Goal: Task Accomplishment & Management: Use online tool/utility

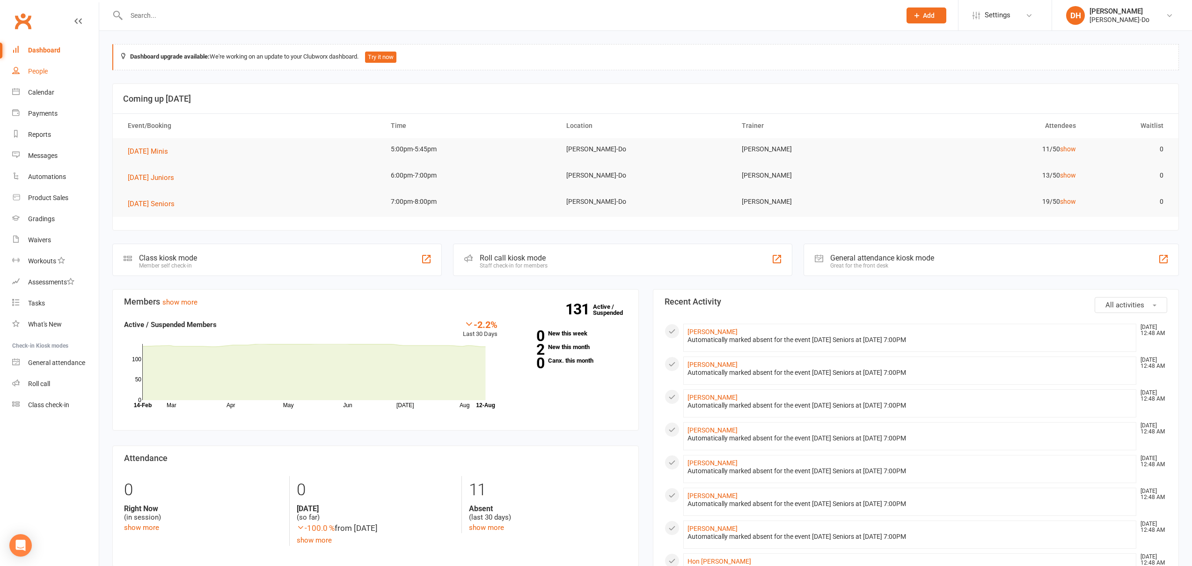
drag, startPoint x: 32, startPoint y: 72, endPoint x: 61, endPoint y: 56, distance: 33.3
click at [32, 72] on div "People" at bounding box center [38, 70] width 20 height 7
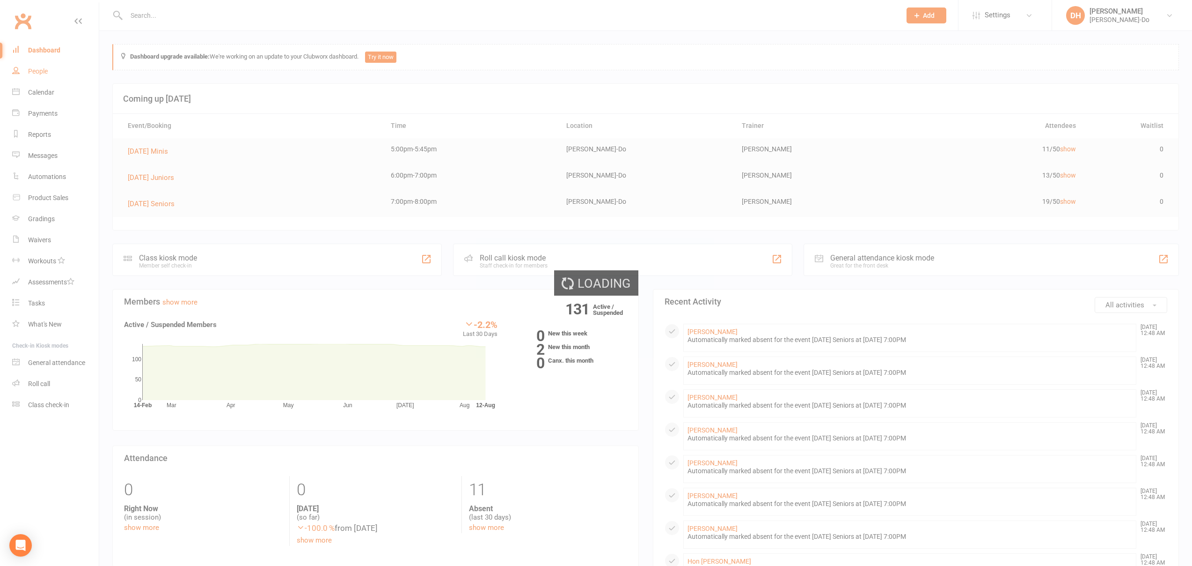
select select "100"
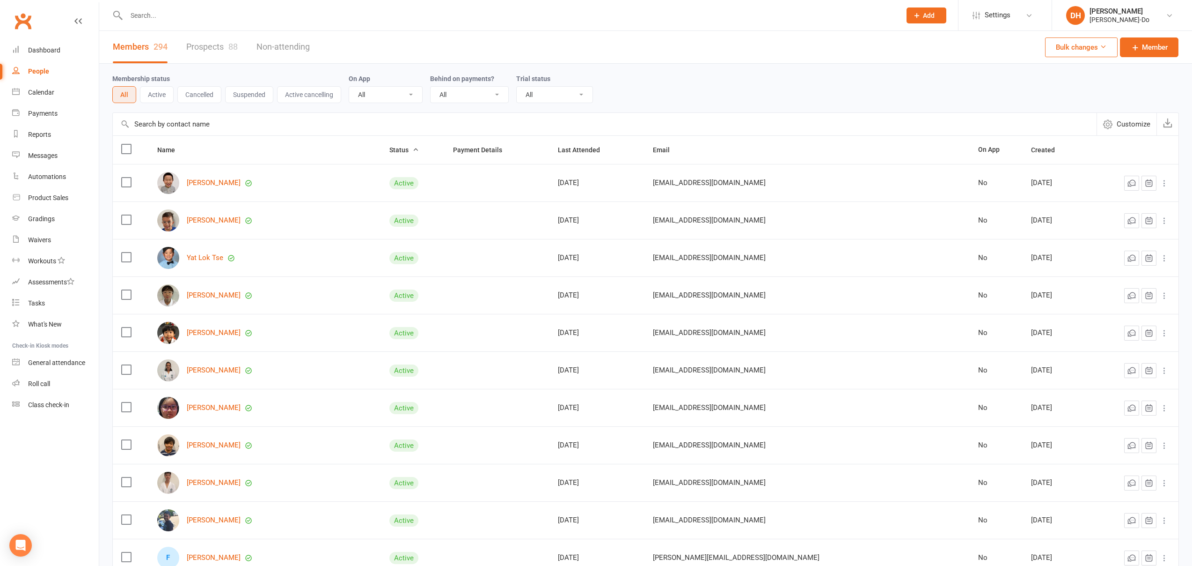
click at [169, 13] on input "text" at bounding box center [509, 15] width 771 height 13
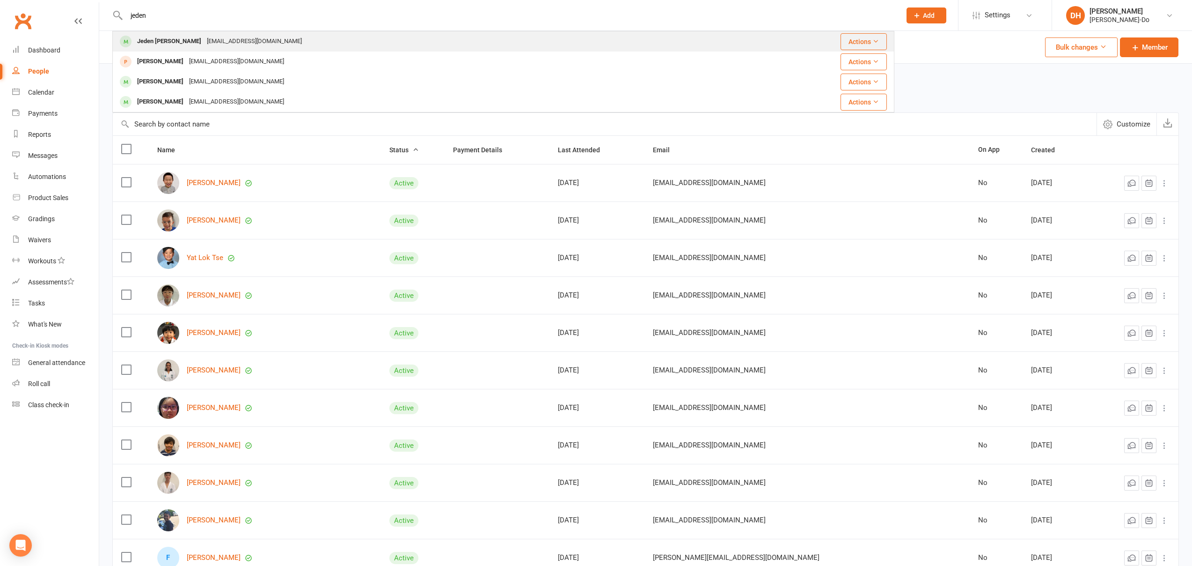
type input "jeden"
click at [156, 36] on div "Jeden [PERSON_NAME]" at bounding box center [169, 42] width 70 height 14
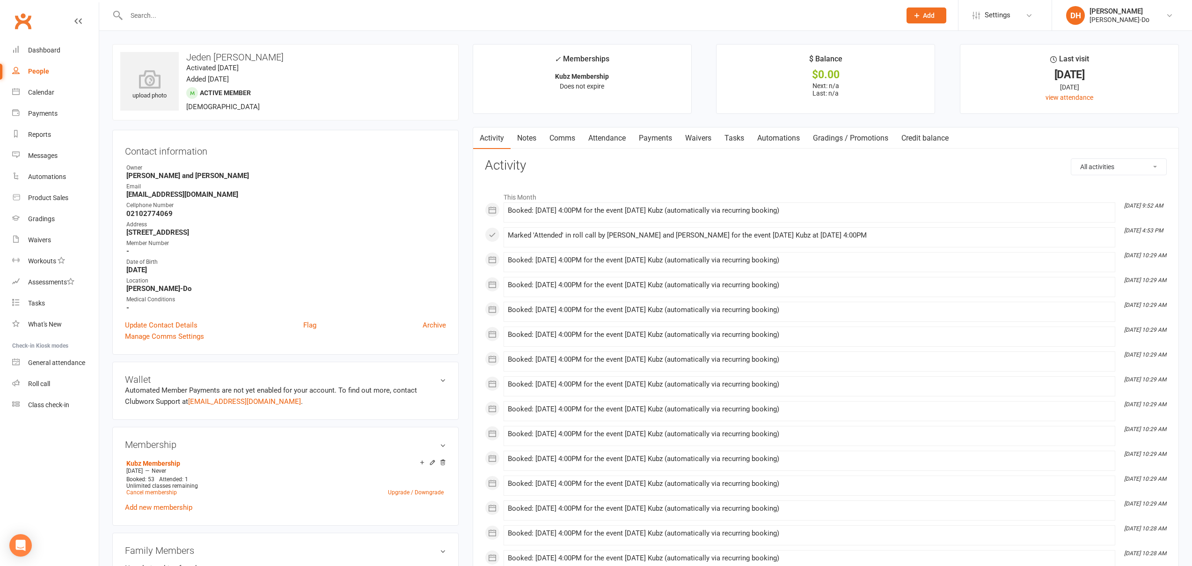
drag, startPoint x: 44, startPoint y: 69, endPoint x: 66, endPoint y: 30, distance: 45.1
click at [44, 69] on div "People" at bounding box center [38, 70] width 21 height 7
select select "100"
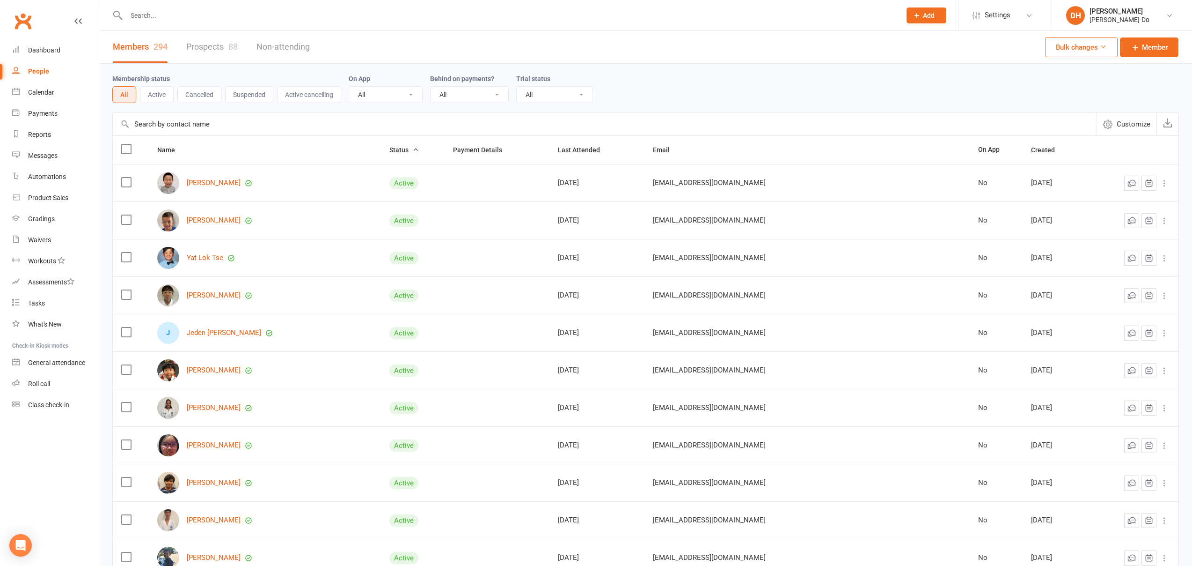
click at [41, 69] on div "People" at bounding box center [38, 70] width 21 height 7
click at [157, 14] on input "text" at bounding box center [509, 15] width 771 height 13
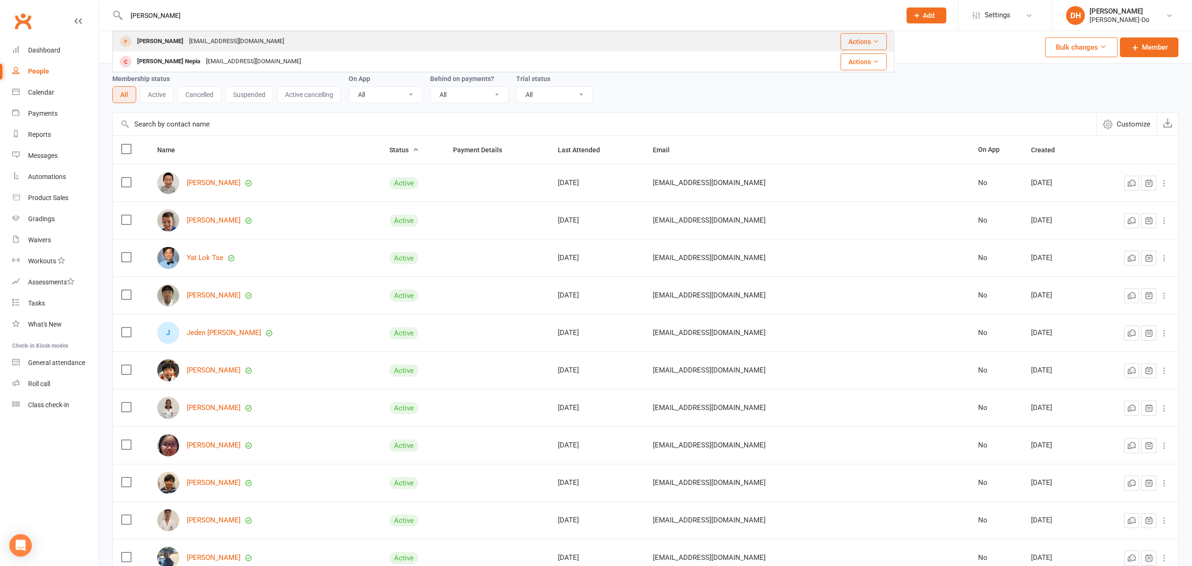
type input "[PERSON_NAME]"
click at [142, 40] on div "[PERSON_NAME]" at bounding box center [160, 42] width 52 height 14
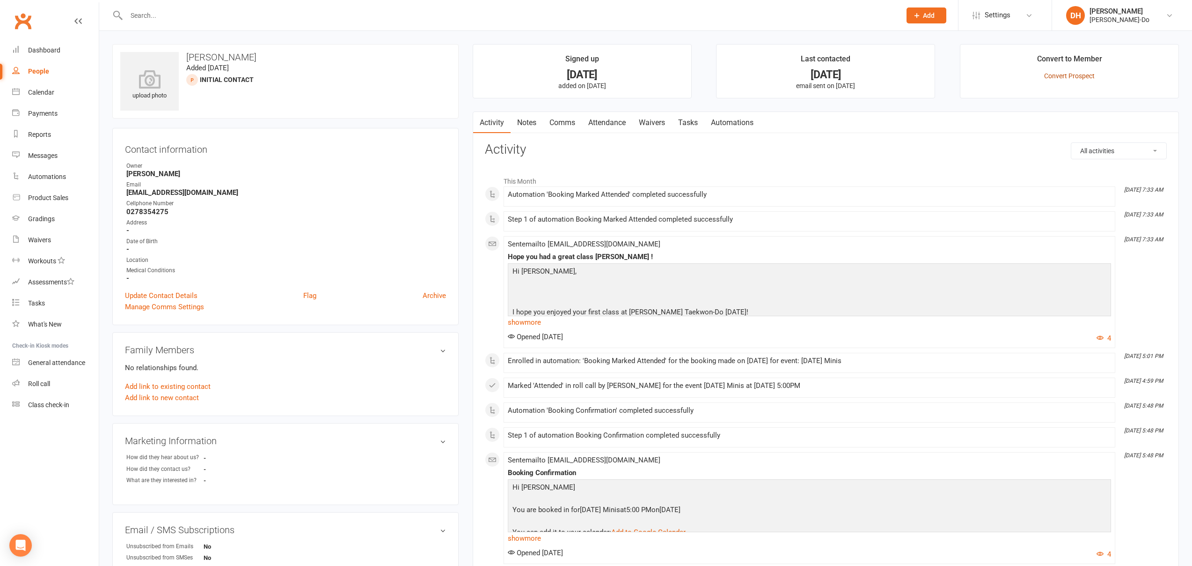
click at [1072, 78] on link "Convert Prospect" at bounding box center [1069, 75] width 51 height 7
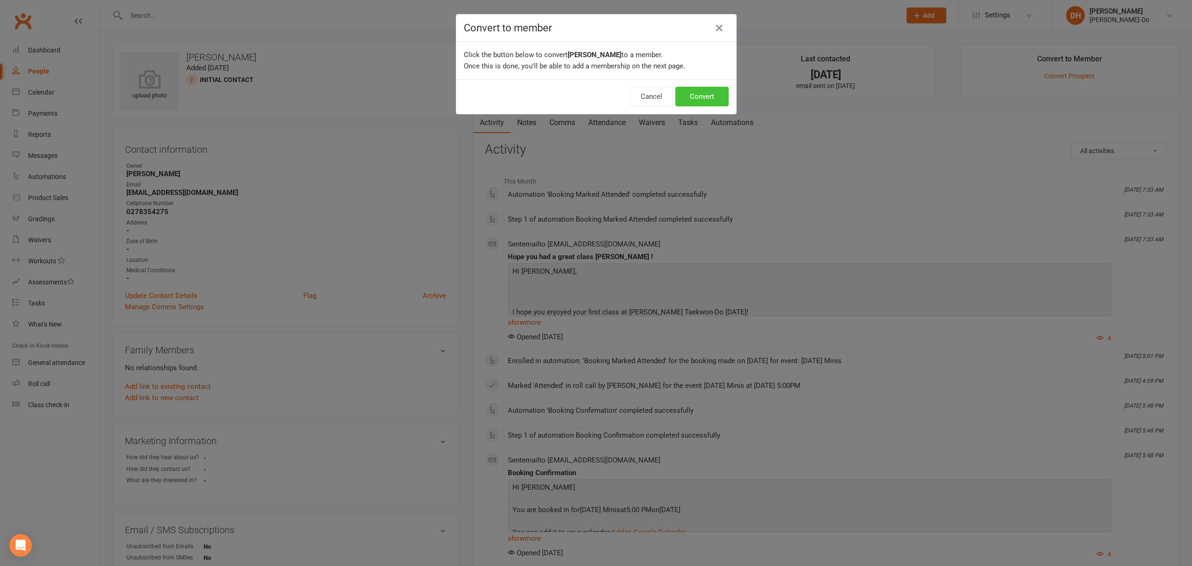
click at [710, 96] on button "Convert" at bounding box center [702, 97] width 53 height 20
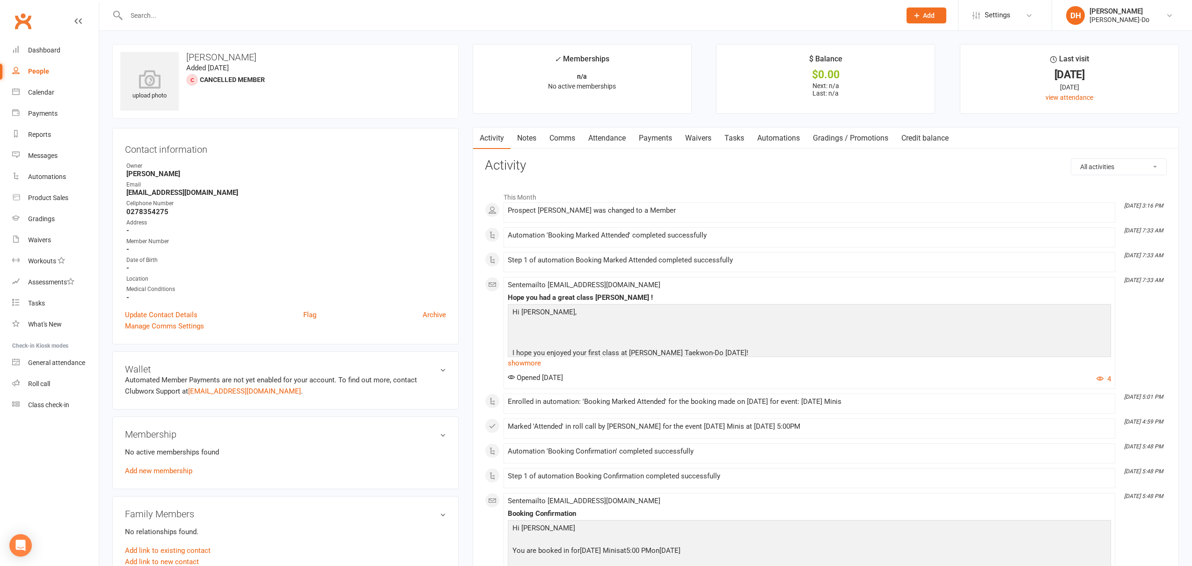
click at [161, 467] on link "Add new membership" at bounding box center [158, 470] width 67 height 8
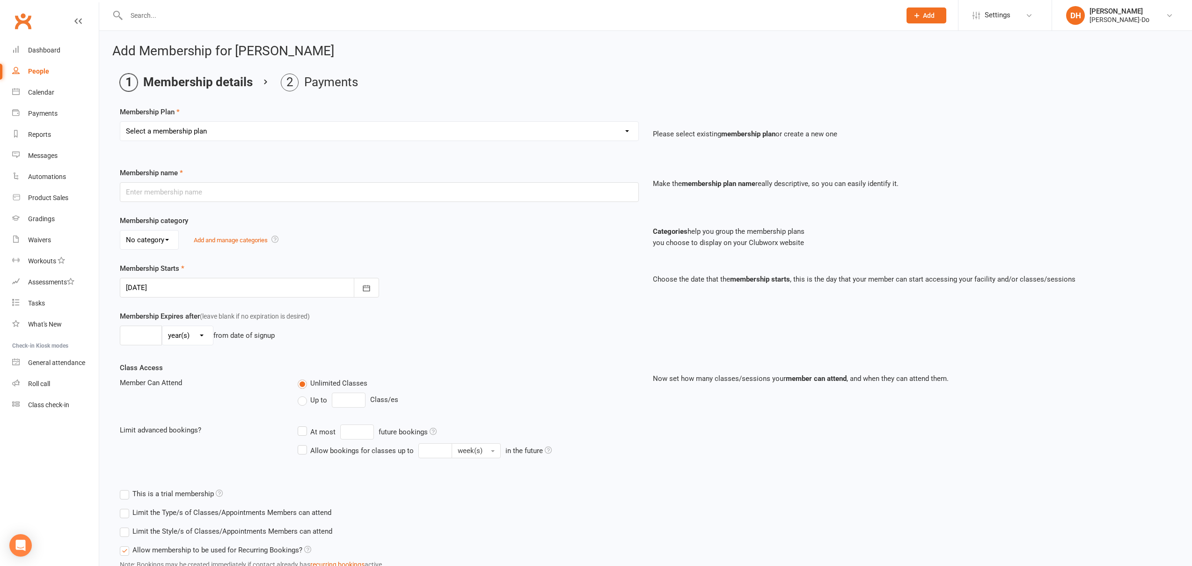
click at [247, 132] on select "Select a membership plan Create new Membership Plan Complementary Membership Ku…" at bounding box center [379, 131] width 518 height 19
select select "3"
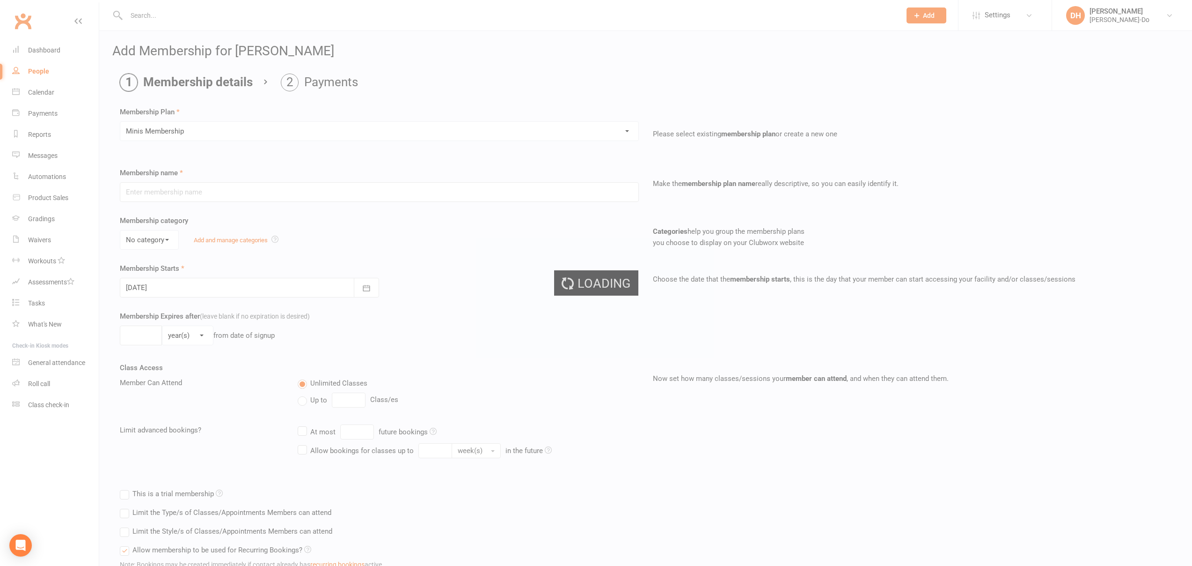
type input "Minis Membership"
select select "0"
type input "0"
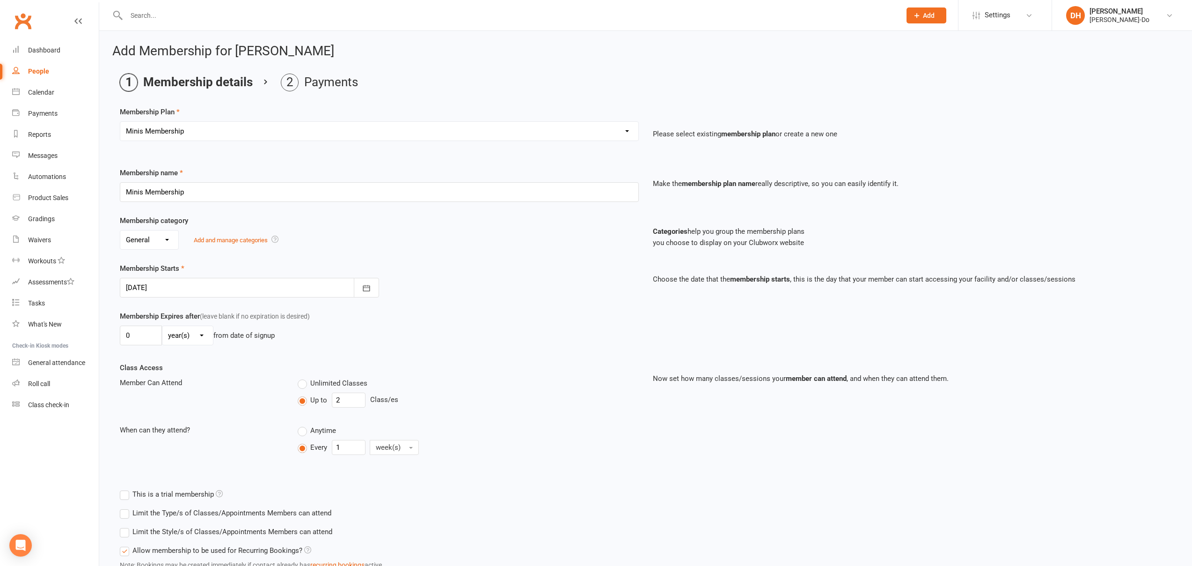
drag, startPoint x: 332, startPoint y: 382, endPoint x: 325, endPoint y: 386, distance: 7.7
click at [332, 382] on span "Unlimited Classes" at bounding box center [338, 382] width 57 height 10
click at [304, 377] on input "Unlimited Classes" at bounding box center [301, 377] width 6 height 0
type input "0"
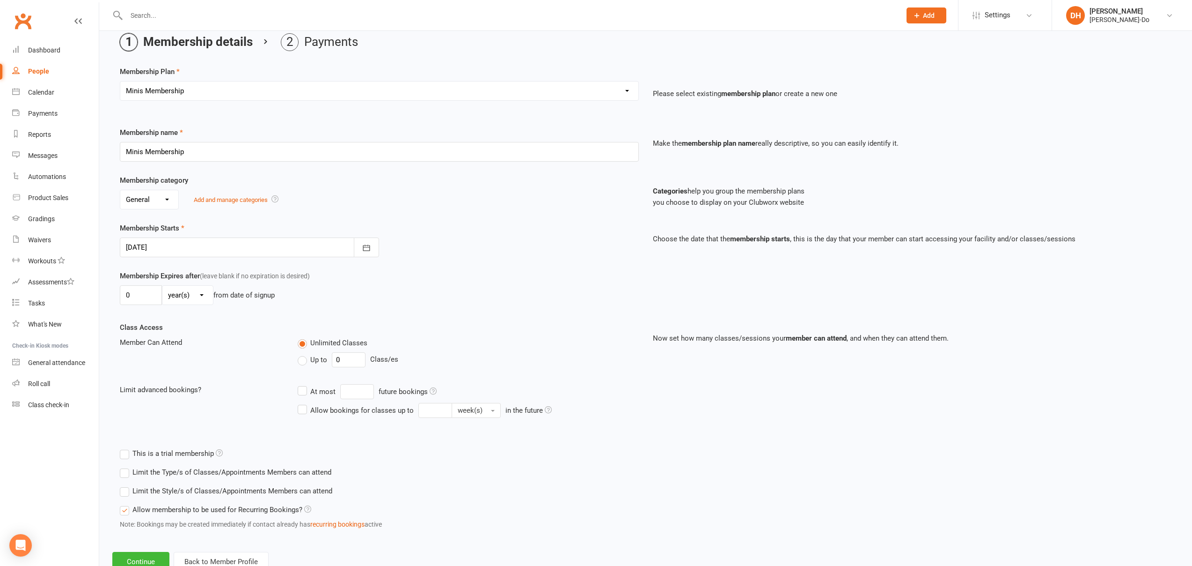
scroll to position [73, 0]
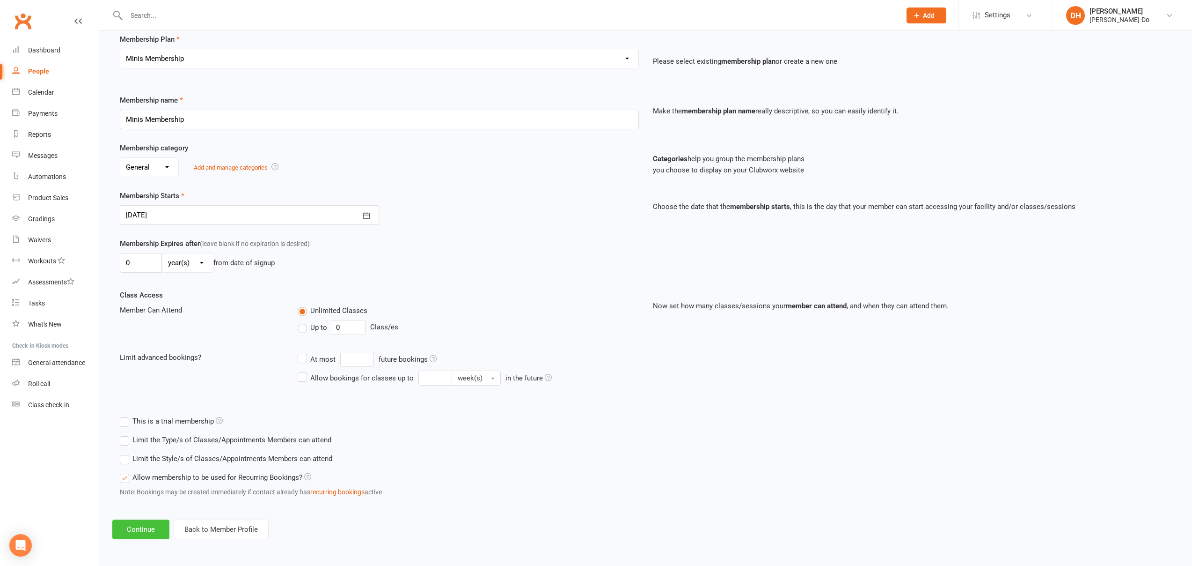
click at [132, 526] on button "Continue" at bounding box center [140, 529] width 57 height 20
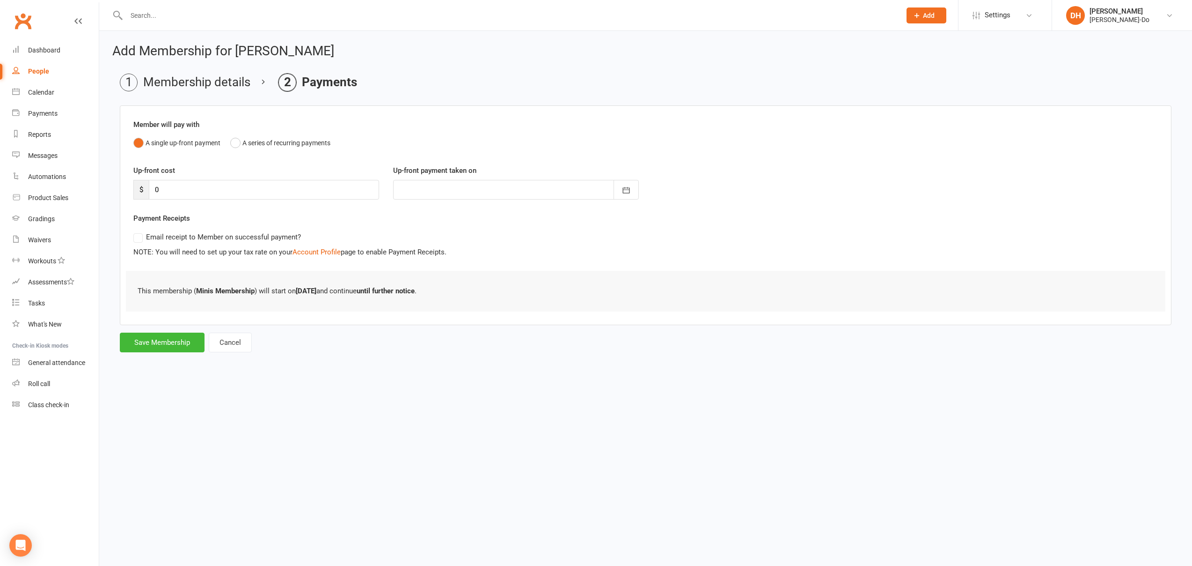
scroll to position [0, 0]
click at [161, 341] on button "Save Membership" at bounding box center [162, 342] width 85 height 20
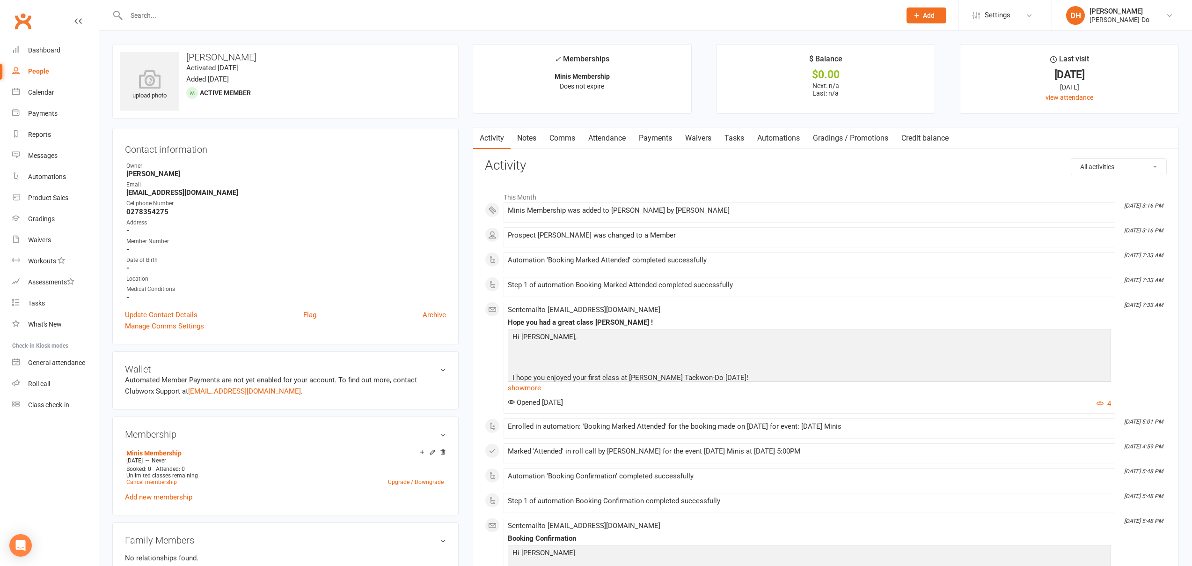
click at [186, 21] on input "text" at bounding box center [509, 15] width 771 height 13
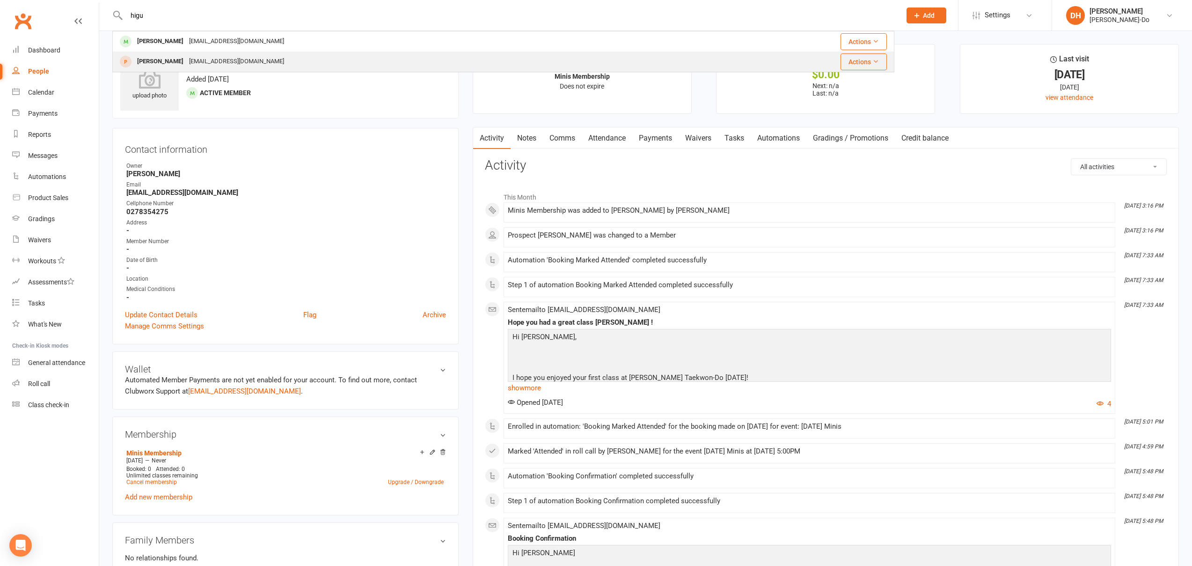
type input "higu"
click at [165, 63] on div "[PERSON_NAME]" at bounding box center [160, 62] width 52 height 14
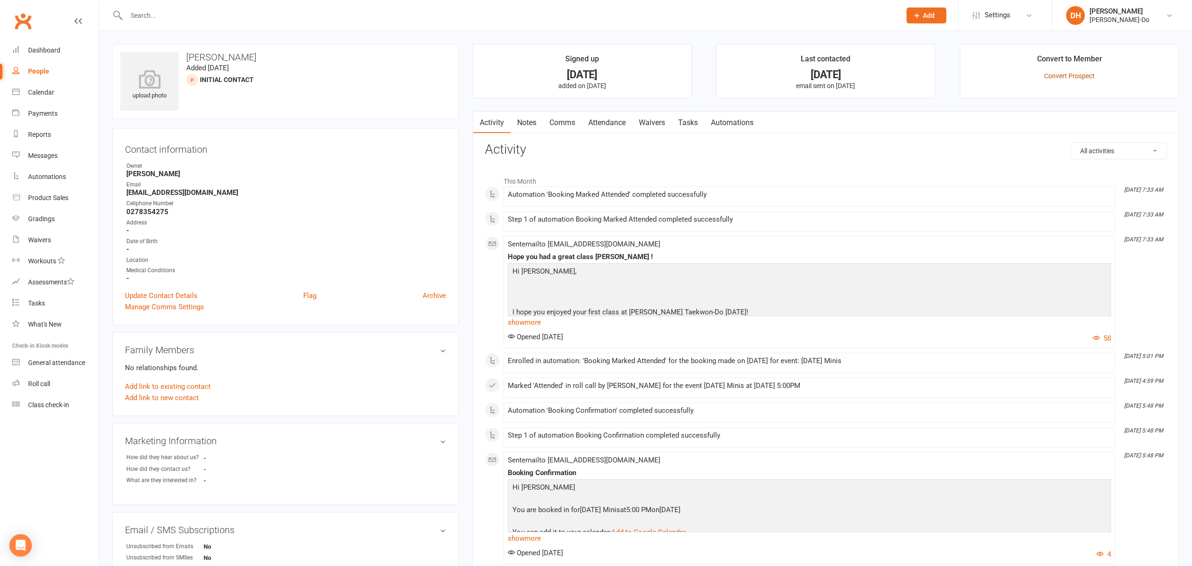
click at [1059, 75] on link "Convert Prospect" at bounding box center [1069, 75] width 51 height 7
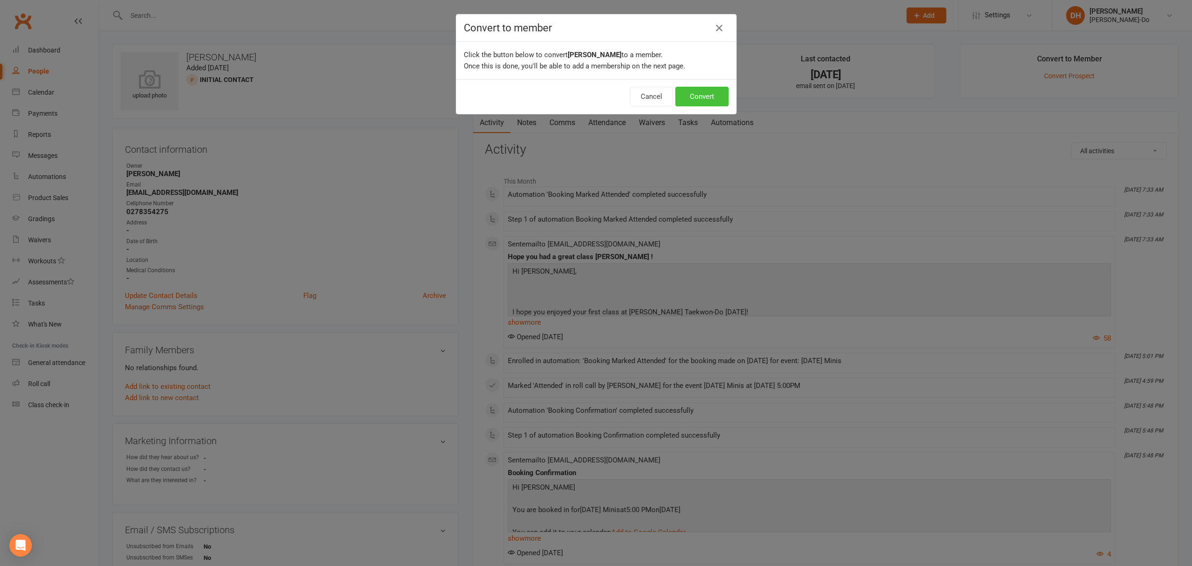
click at [699, 94] on button "Convert" at bounding box center [702, 97] width 53 height 20
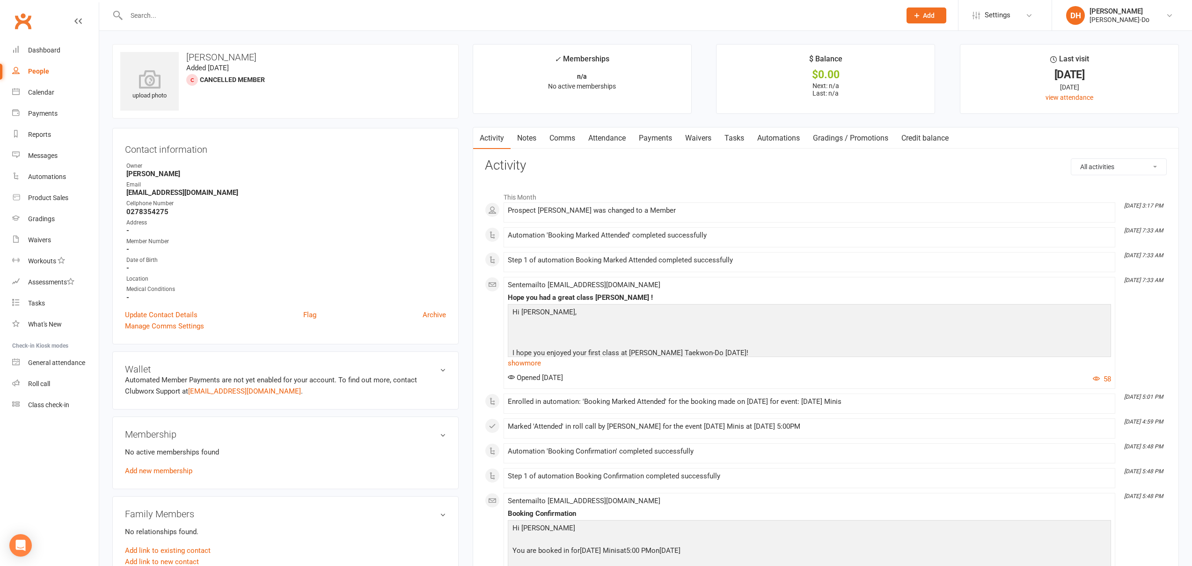
click at [172, 468] on link "Add new membership" at bounding box center [158, 470] width 67 height 8
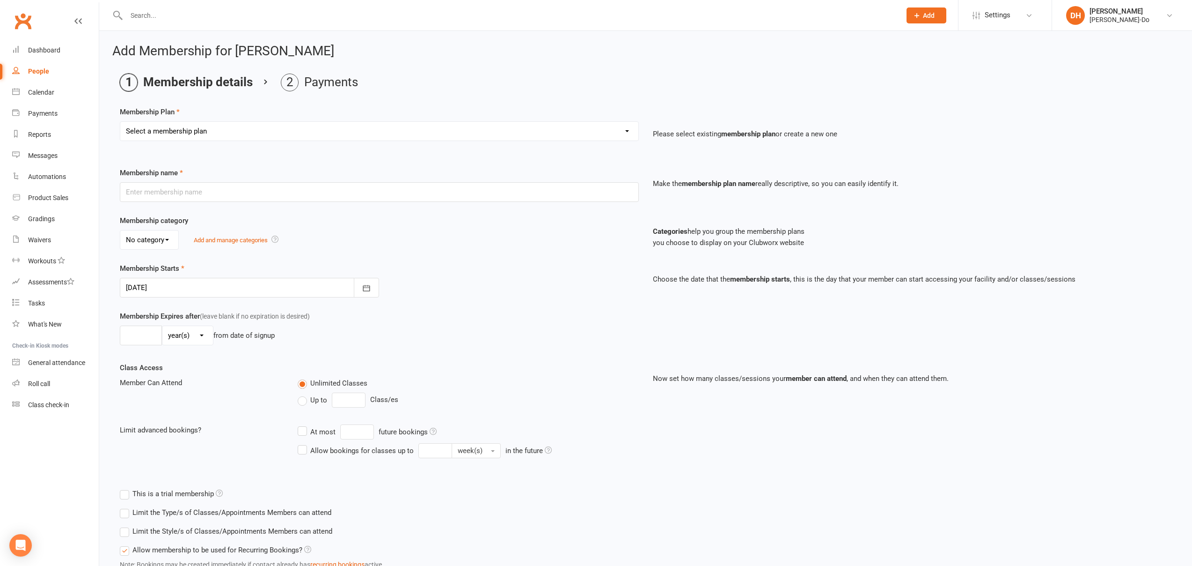
click at [261, 129] on select "Select a membership plan Create new Membership Plan Complementary Membership Ku…" at bounding box center [379, 131] width 518 height 19
select select "3"
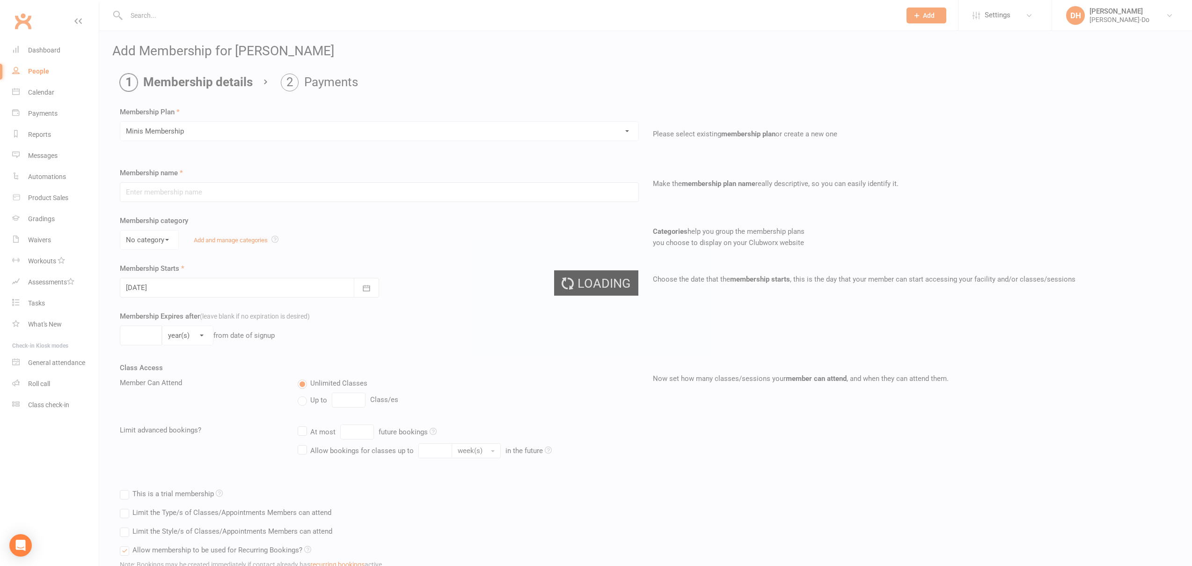
type input "Minis Membership"
select select "0"
type input "0"
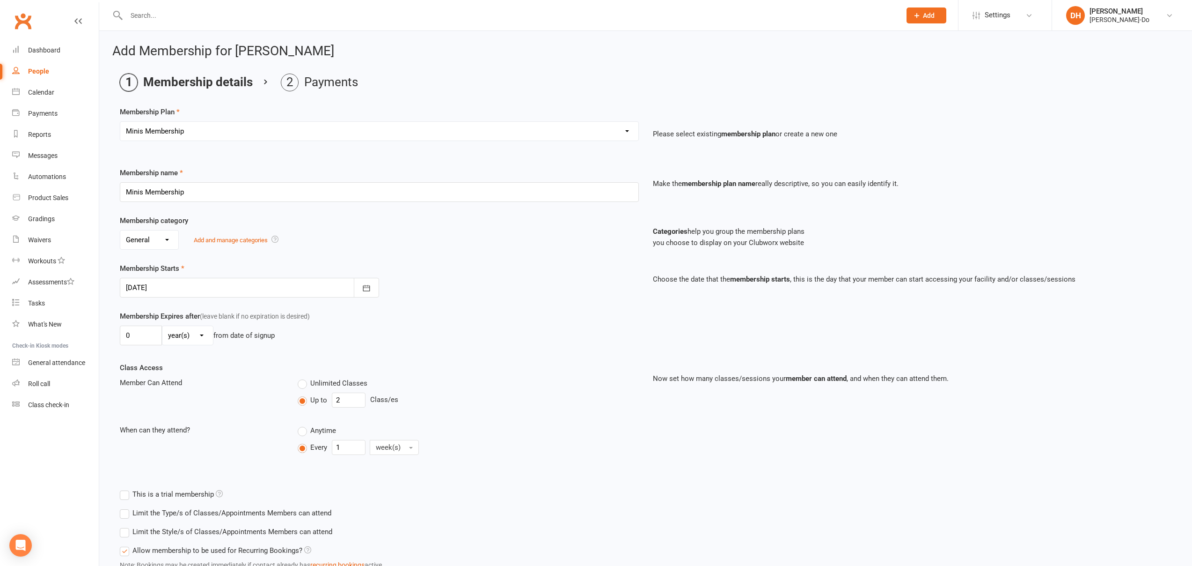
click at [301, 386] on label "Unlimited Classes" at bounding box center [333, 382] width 70 height 11
click at [301, 377] on input "Unlimited Classes" at bounding box center [301, 377] width 6 height 0
type input "0"
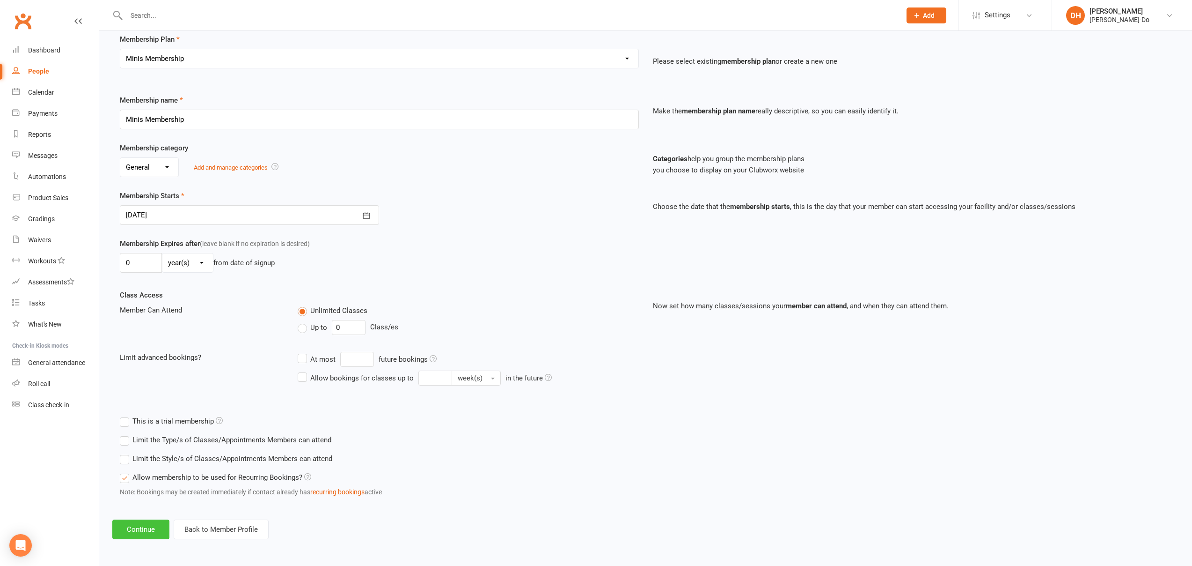
click at [128, 529] on button "Continue" at bounding box center [140, 529] width 57 height 20
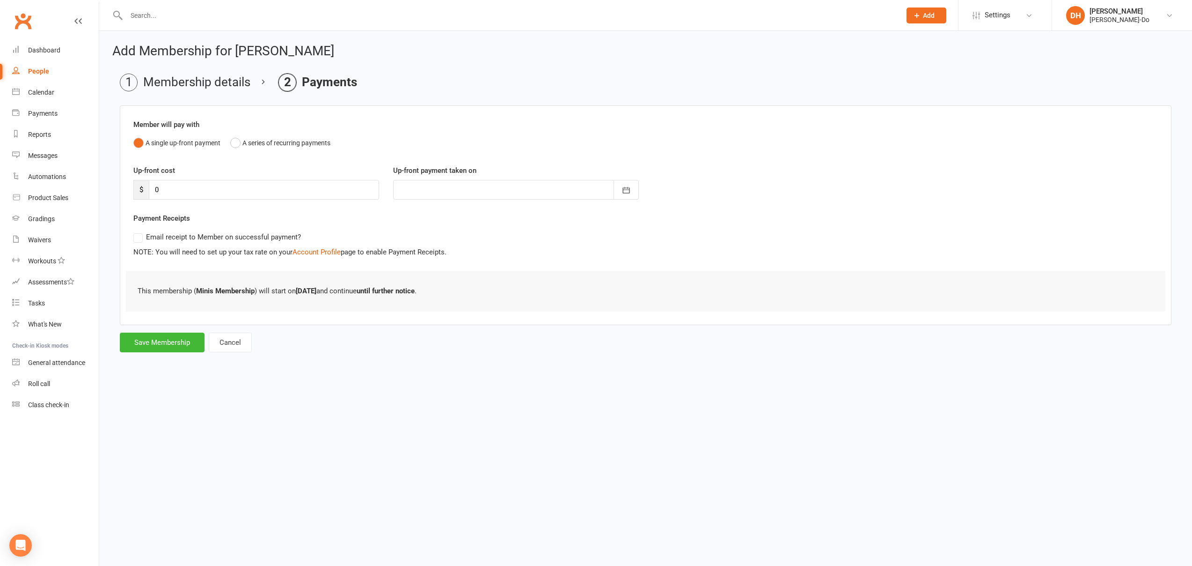
scroll to position [0, 0]
click at [168, 342] on button "Save Membership" at bounding box center [162, 342] width 85 height 20
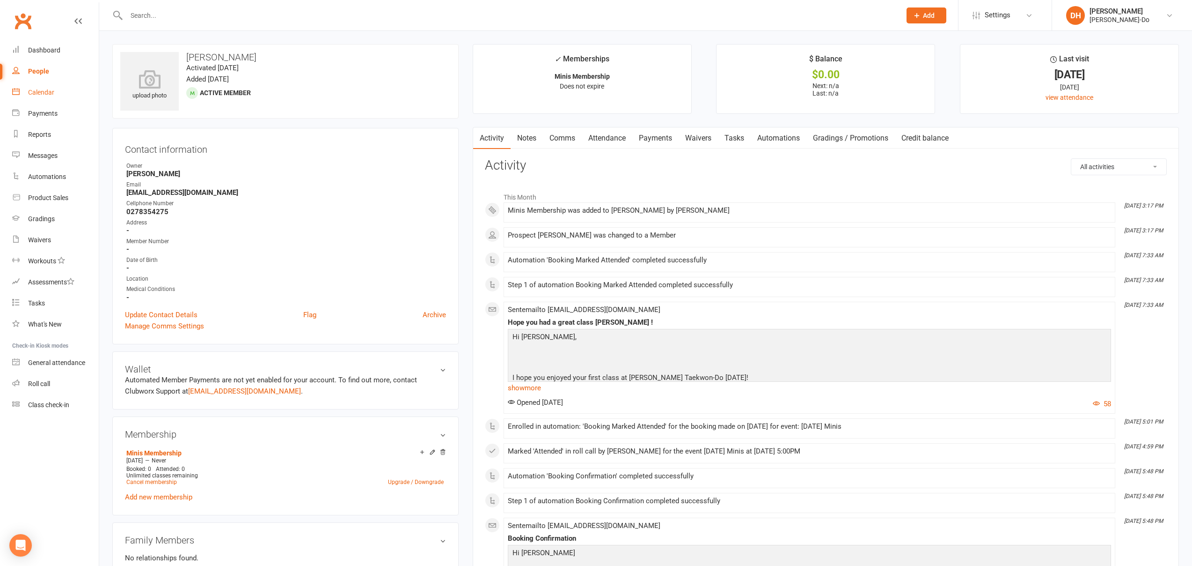
click at [47, 91] on div "Calendar" at bounding box center [41, 91] width 26 height 7
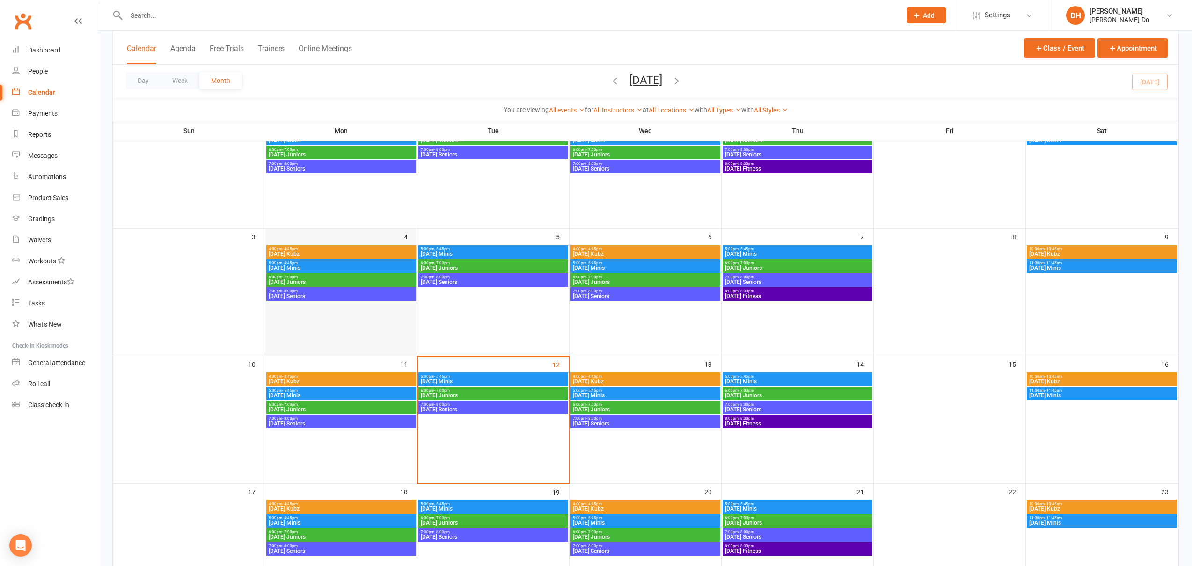
scroll to position [140, 0]
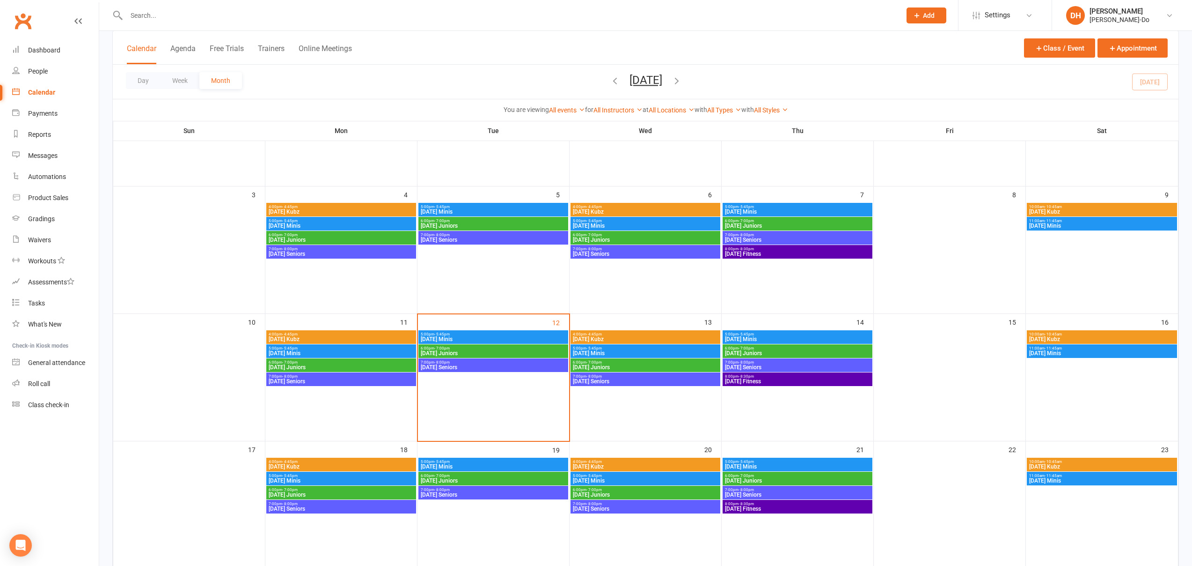
click at [469, 341] on span "[DATE] Minis" at bounding box center [493, 339] width 146 height 6
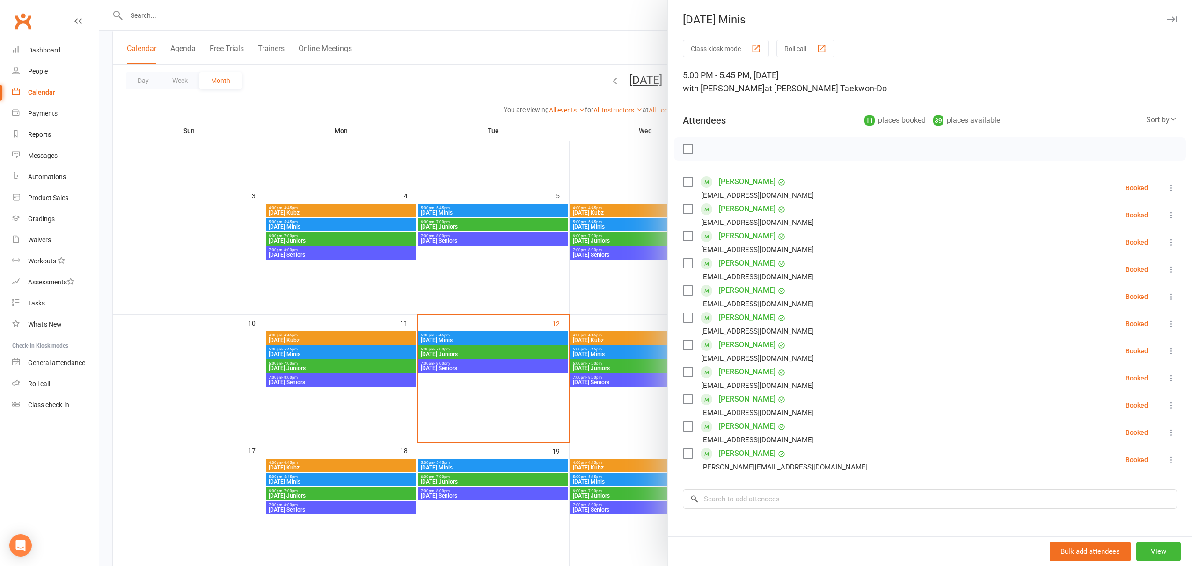
scroll to position [138, 0]
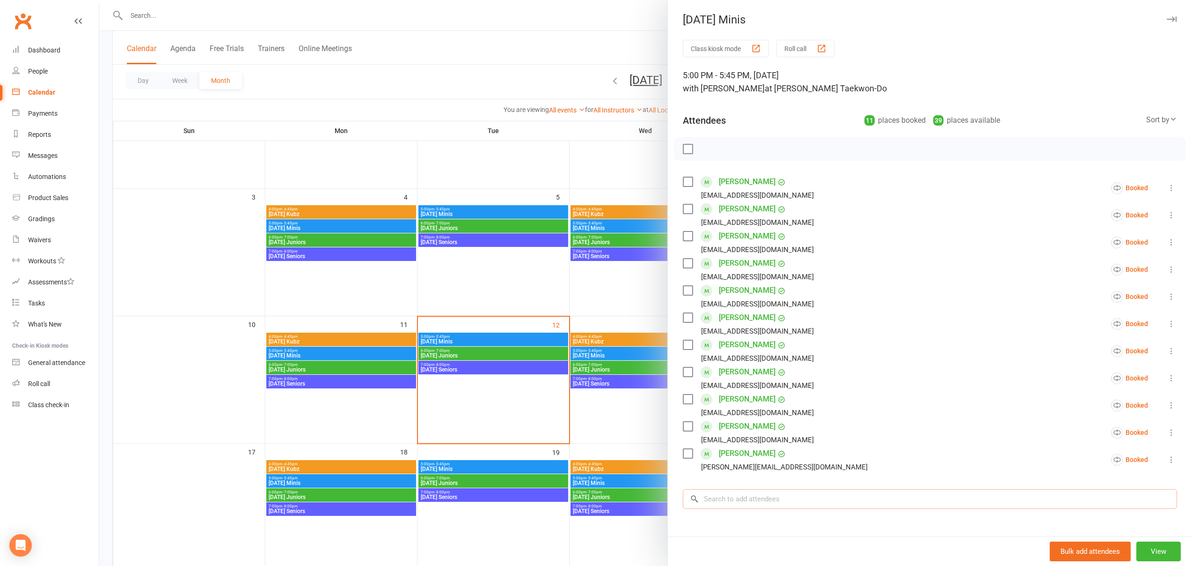
click at [747, 496] on input "search" at bounding box center [930, 499] width 494 height 20
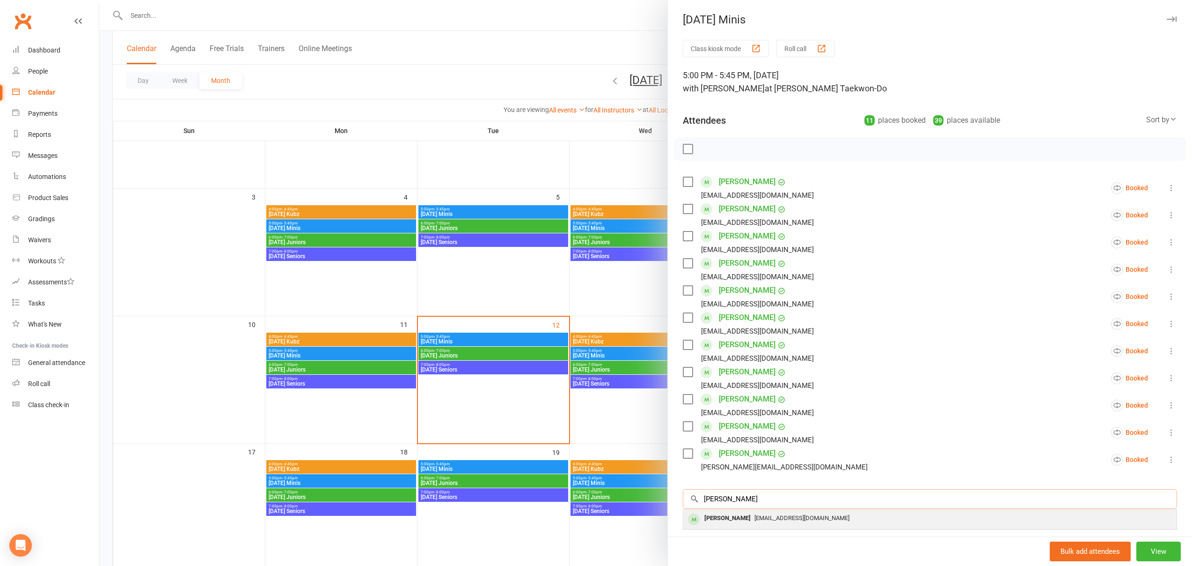
type input "[PERSON_NAME]"
click at [719, 522] on div "[PERSON_NAME]" at bounding box center [728, 518] width 54 height 14
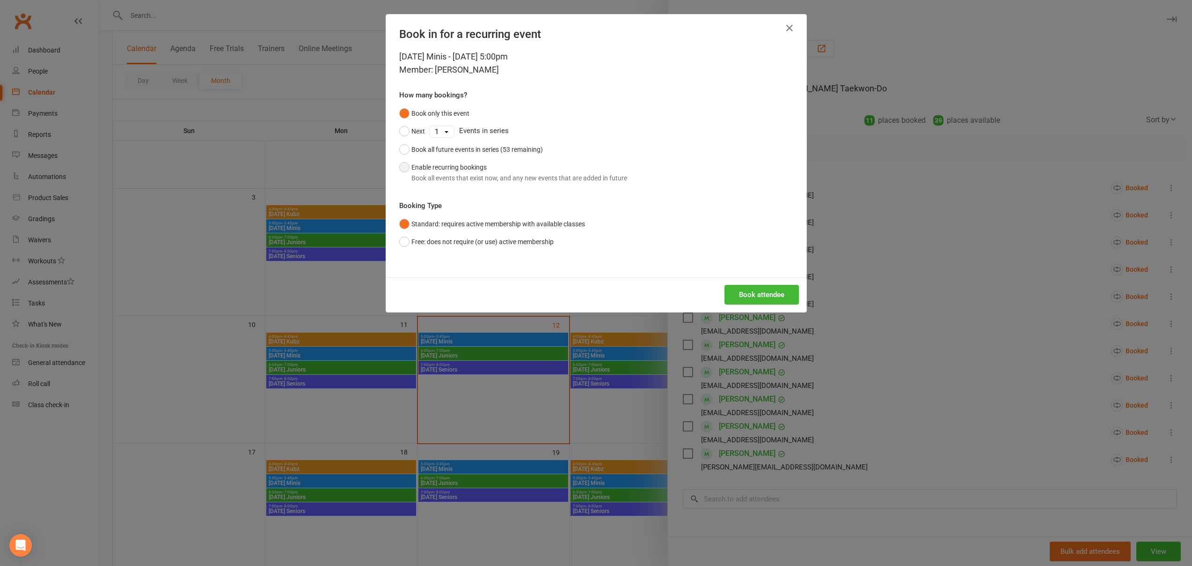
click at [434, 162] on button "Enable recurring bookings Book all events that exist now, and any new events th…" at bounding box center [513, 172] width 228 height 29
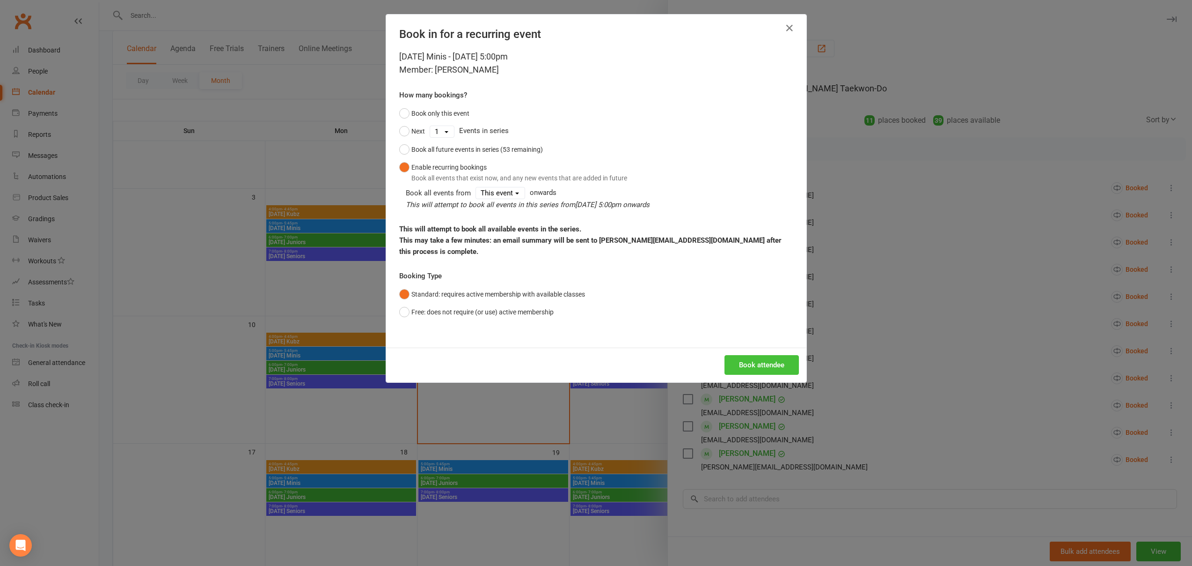
click at [771, 355] on button "Book attendee" at bounding box center [762, 365] width 74 height 20
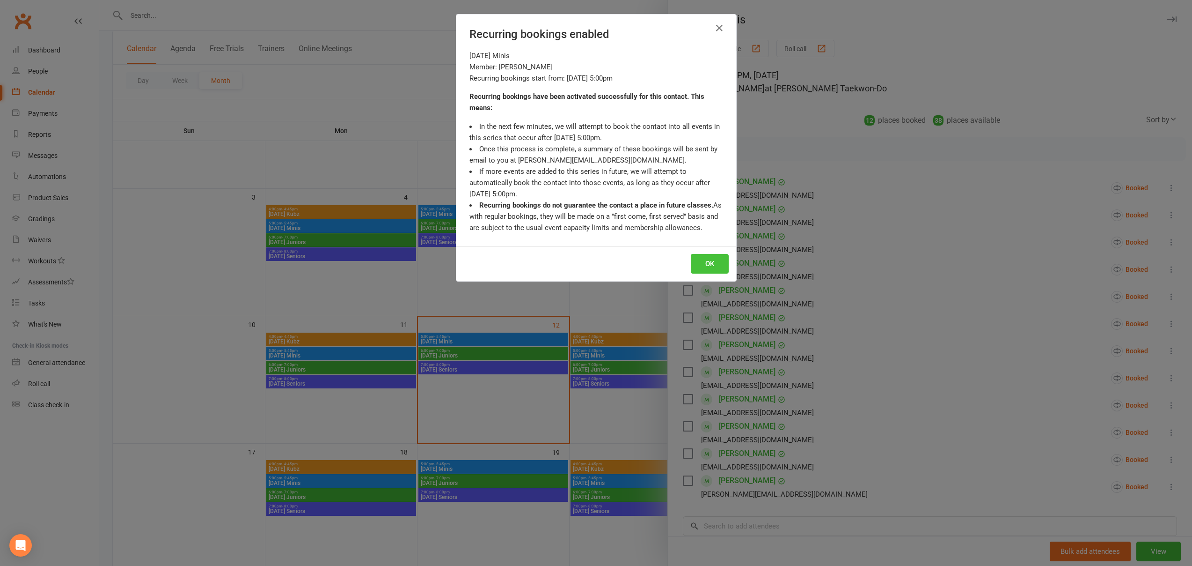
click at [713, 264] on button "OK" at bounding box center [710, 264] width 38 height 20
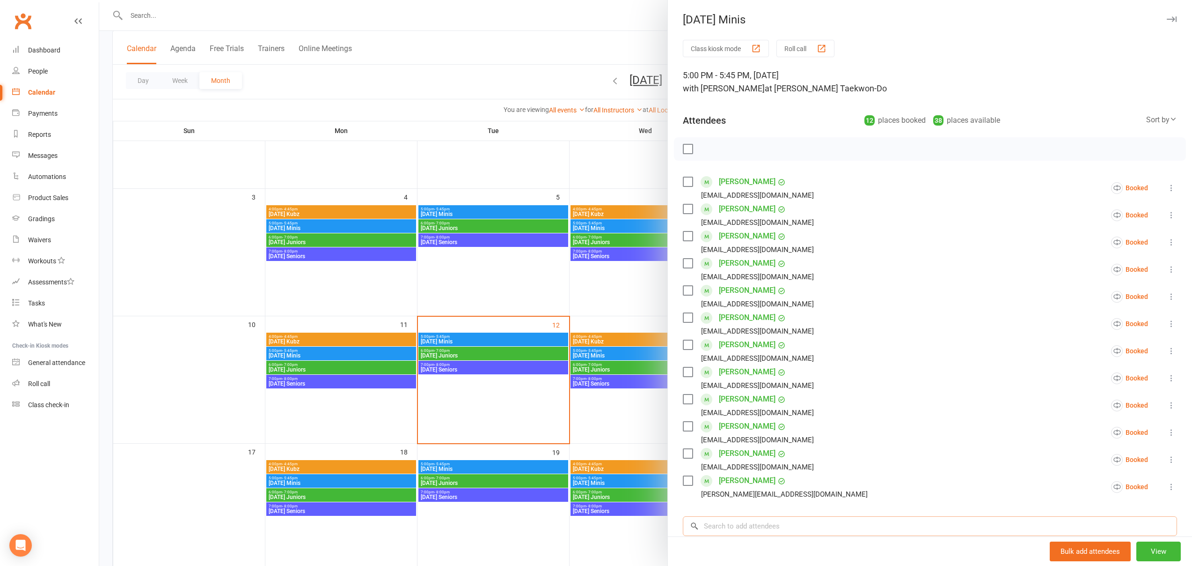
click at [725, 530] on input "search" at bounding box center [930, 526] width 494 height 20
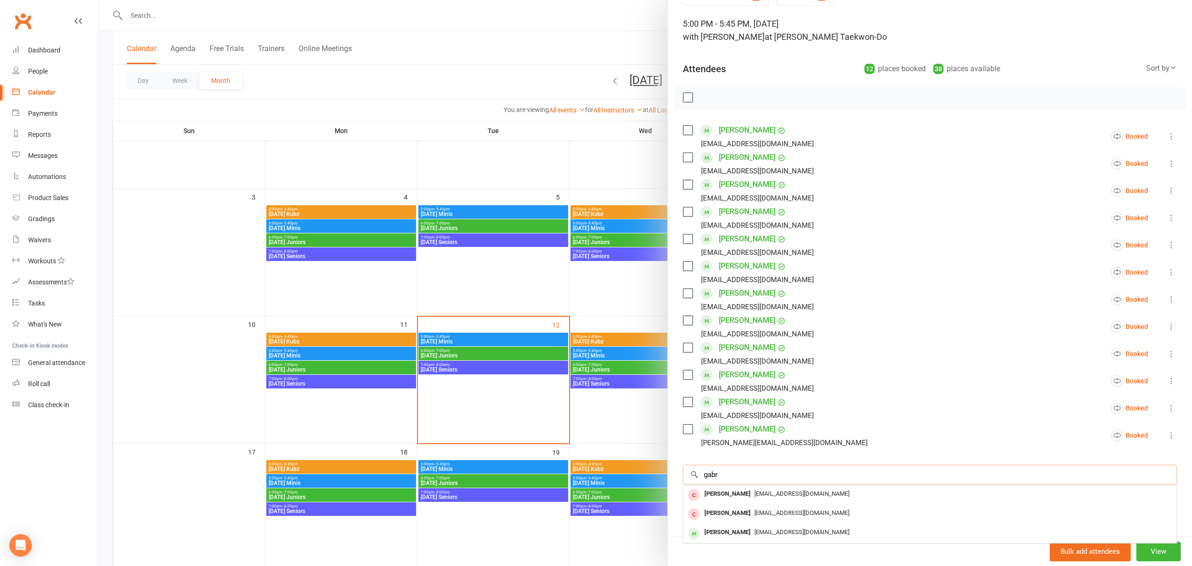
scroll to position [132, 0]
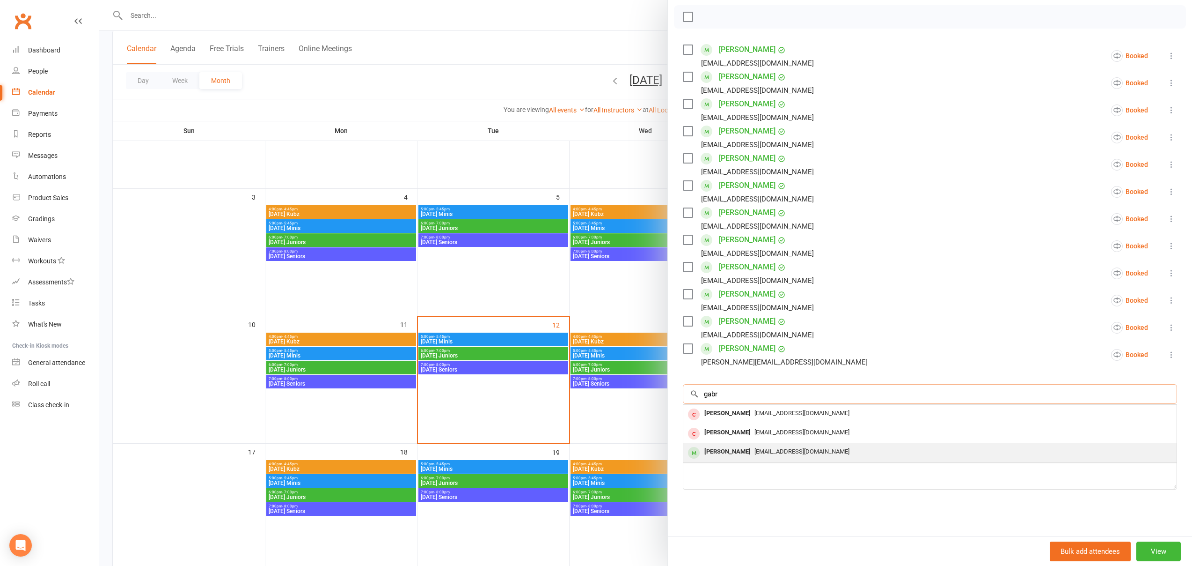
type input "gabr"
click at [711, 451] on div "[PERSON_NAME]" at bounding box center [728, 452] width 54 height 14
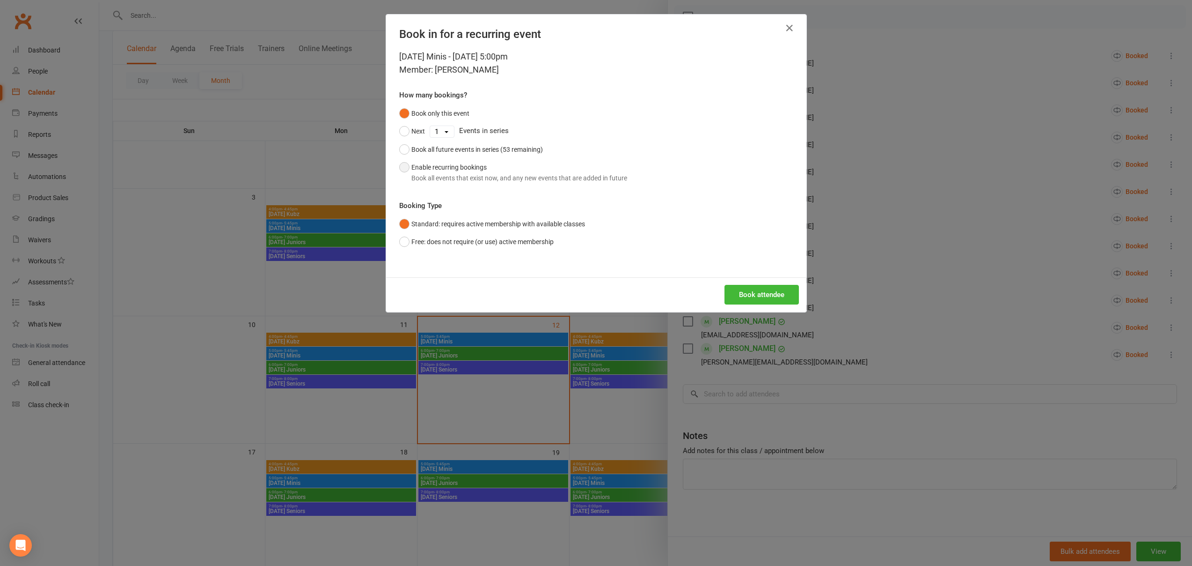
click at [467, 170] on button "Enable recurring bookings Book all events that exist now, and any new events th…" at bounding box center [513, 172] width 228 height 29
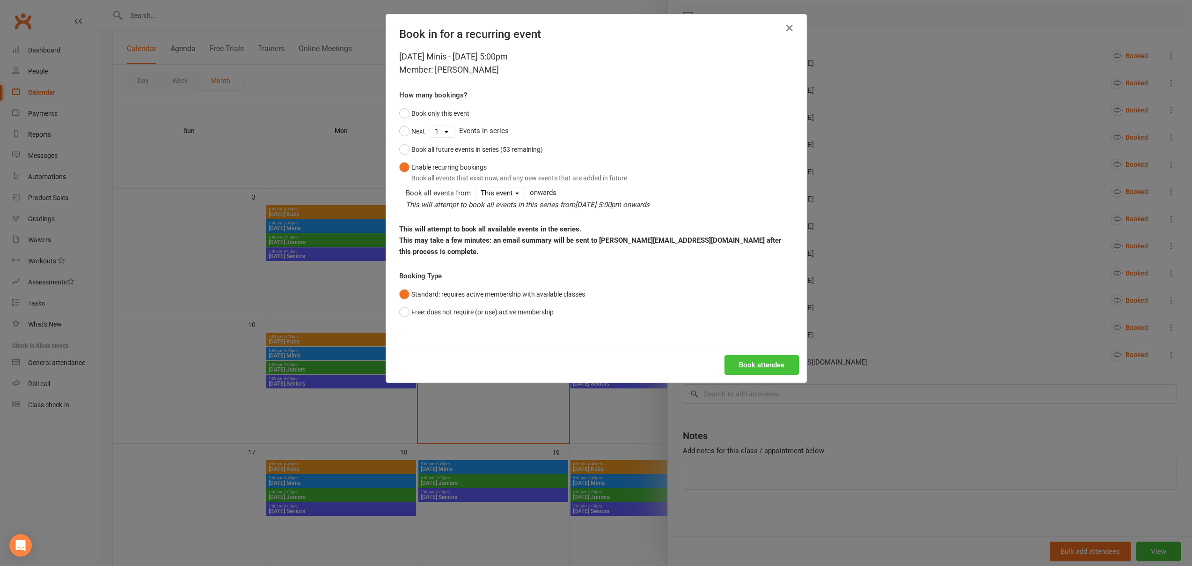
click at [761, 357] on button "Book attendee" at bounding box center [762, 365] width 74 height 20
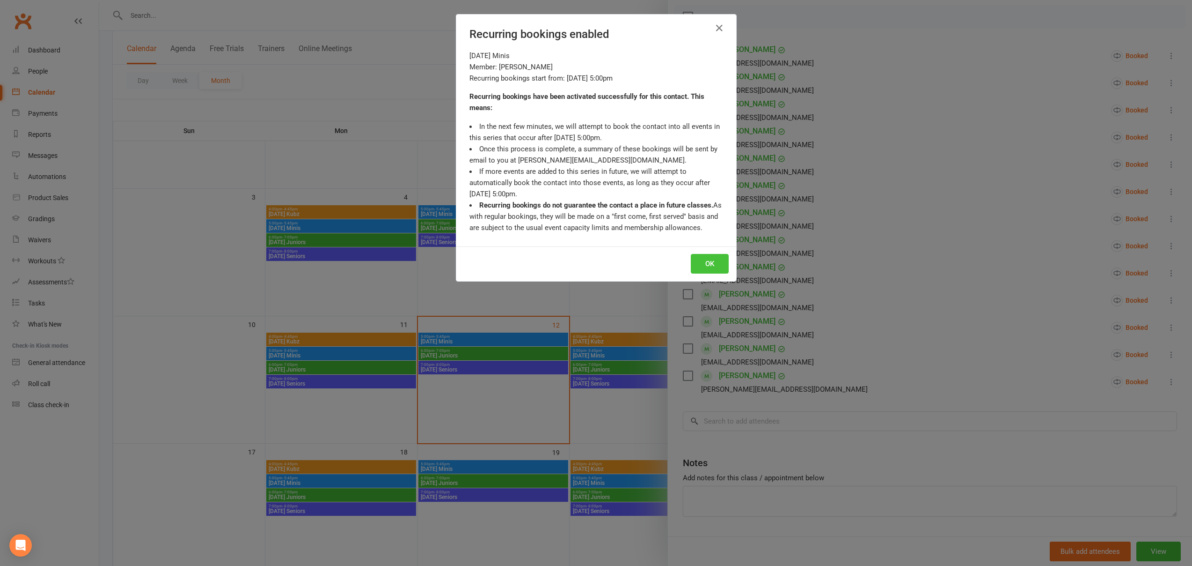
click at [710, 263] on button "OK" at bounding box center [710, 264] width 38 height 20
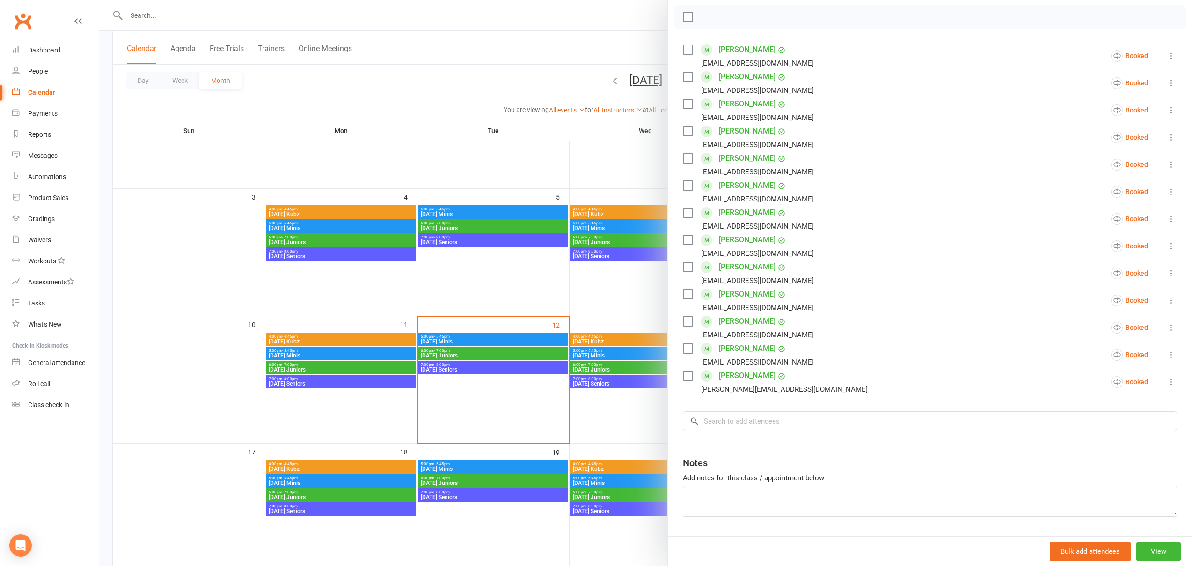
scroll to position [0, 0]
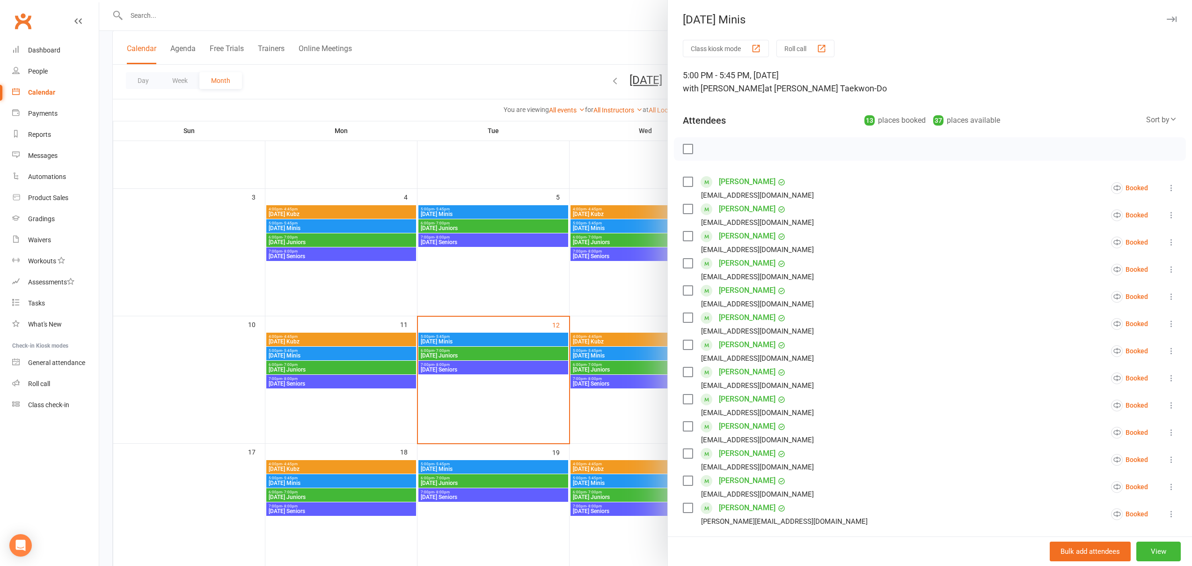
drag, startPoint x: 1172, startPoint y: 17, endPoint x: 1098, endPoint y: 67, distance: 89.7
click at [1172, 17] on icon "button" at bounding box center [1172, 19] width 10 height 6
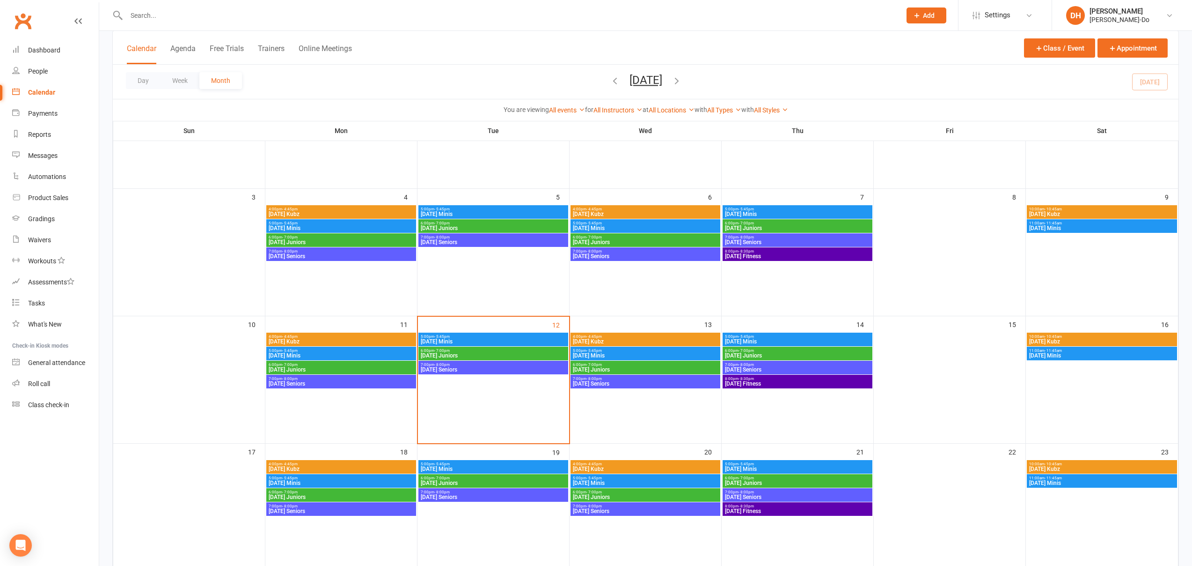
click at [600, 353] on span "[DATE] Minis" at bounding box center [646, 356] width 146 height 6
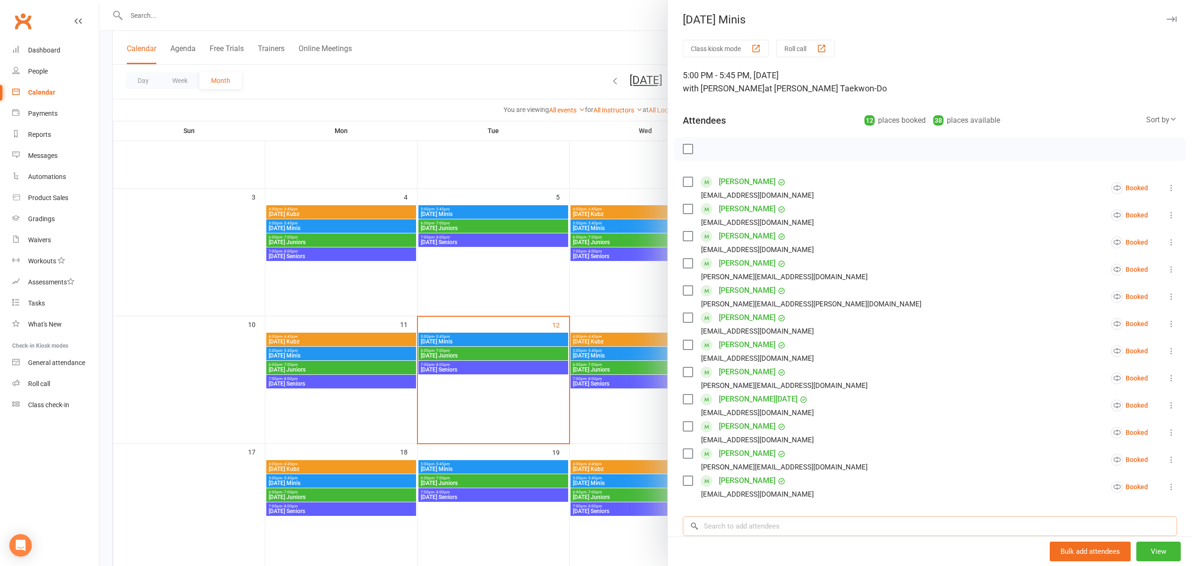
click at [759, 519] on input "search" at bounding box center [930, 526] width 494 height 20
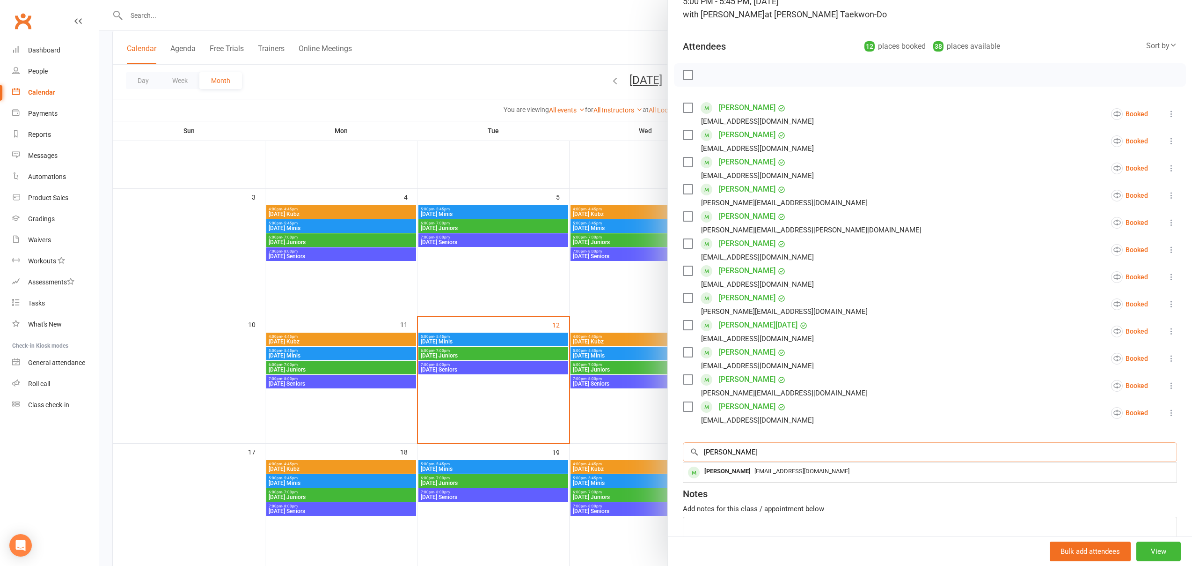
scroll to position [76, 0]
type input "[PERSON_NAME]"
click at [714, 471] on div "[PERSON_NAME]" at bounding box center [728, 470] width 54 height 14
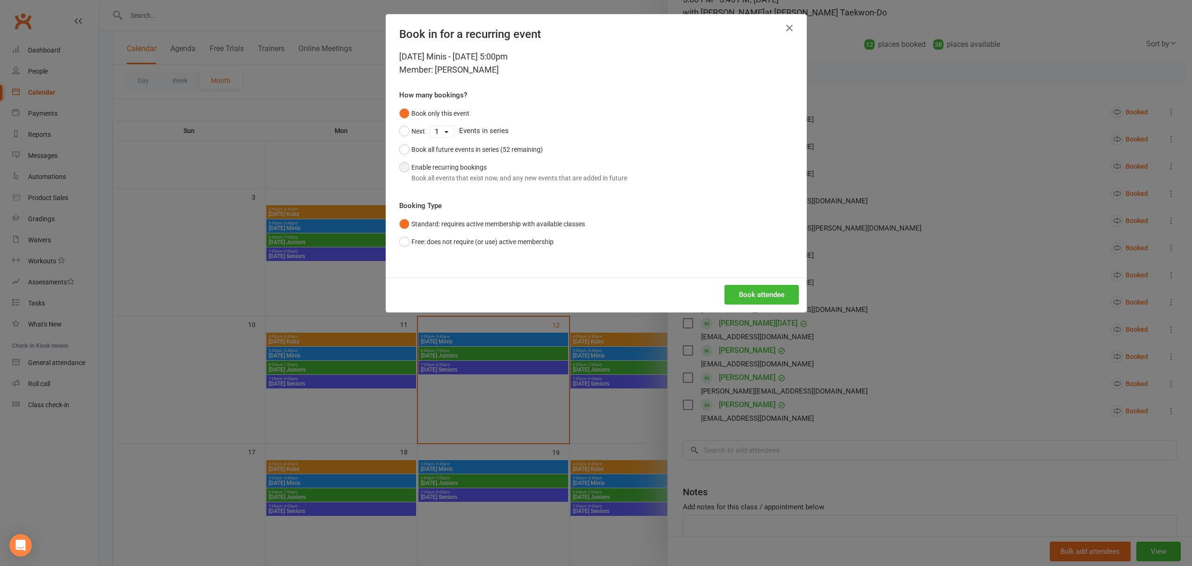
click at [472, 173] on div "Book all events that exist now, and any new events that are added in future" at bounding box center [519, 178] width 216 height 10
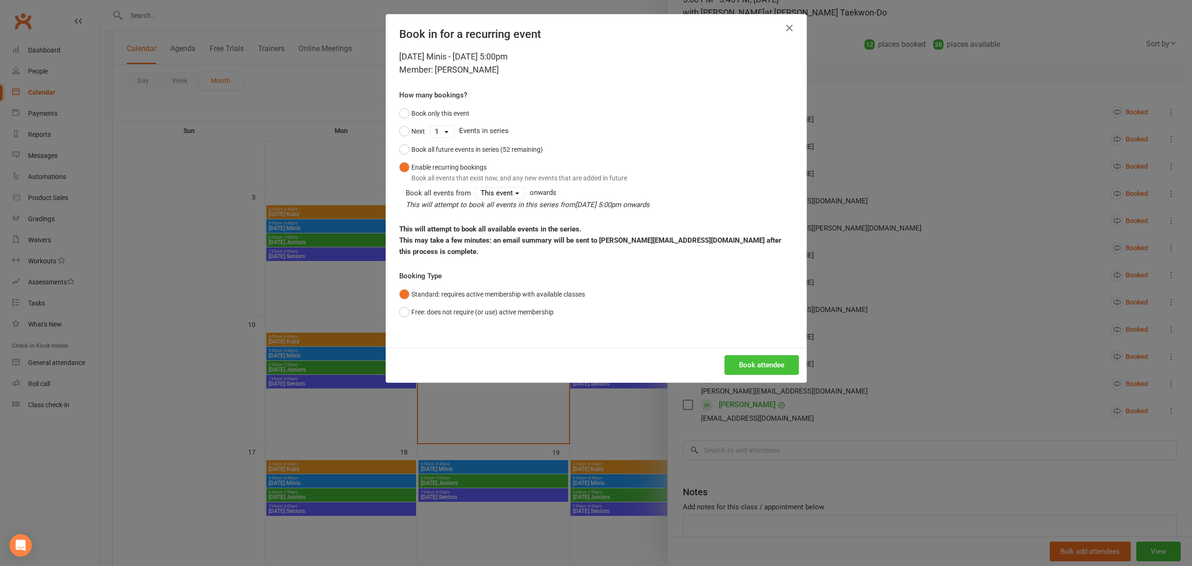
click at [759, 355] on button "Book attendee" at bounding box center [762, 365] width 74 height 20
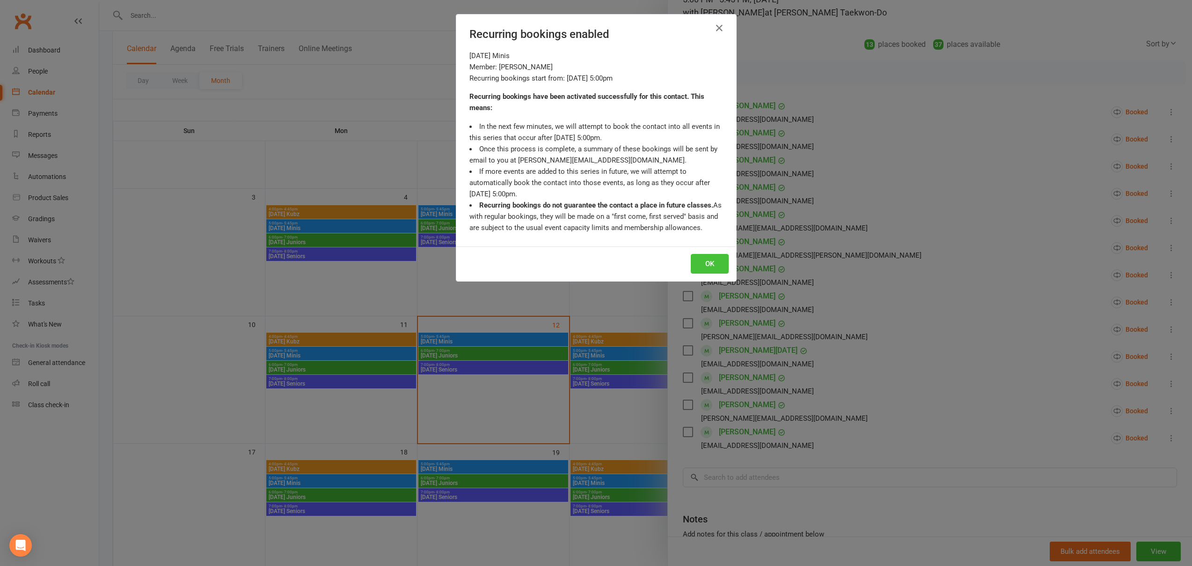
drag, startPoint x: 711, startPoint y: 261, endPoint x: 712, endPoint y: 288, distance: 26.7
click at [711, 261] on button "OK" at bounding box center [710, 264] width 38 height 20
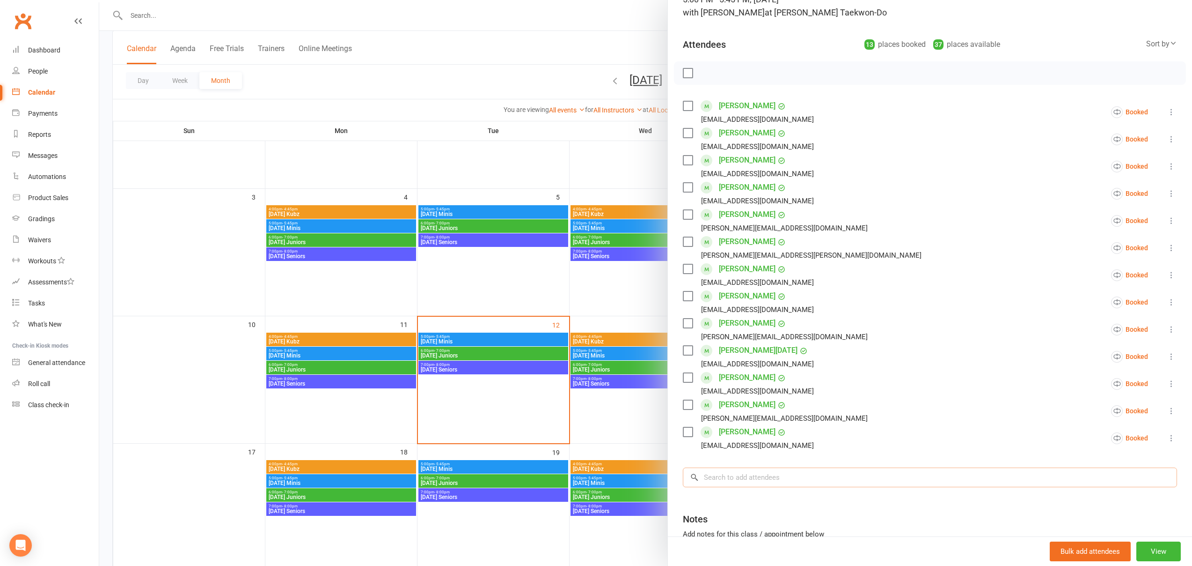
click at [737, 480] on input "search" at bounding box center [930, 477] width 494 height 20
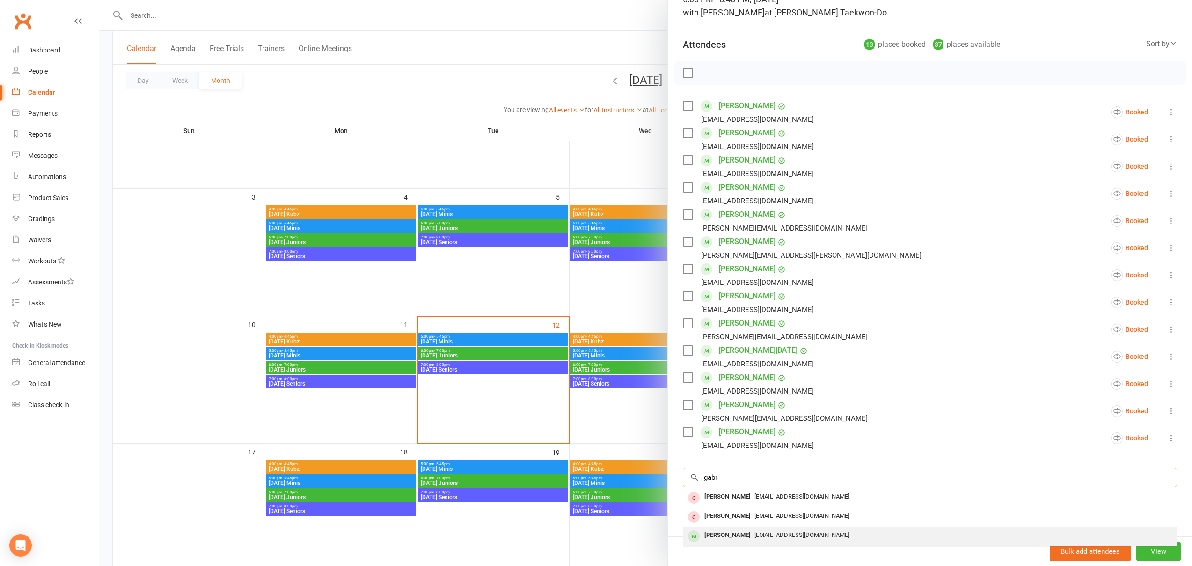
type input "gabr"
click at [732, 538] on div "[PERSON_NAME]" at bounding box center [728, 535] width 54 height 14
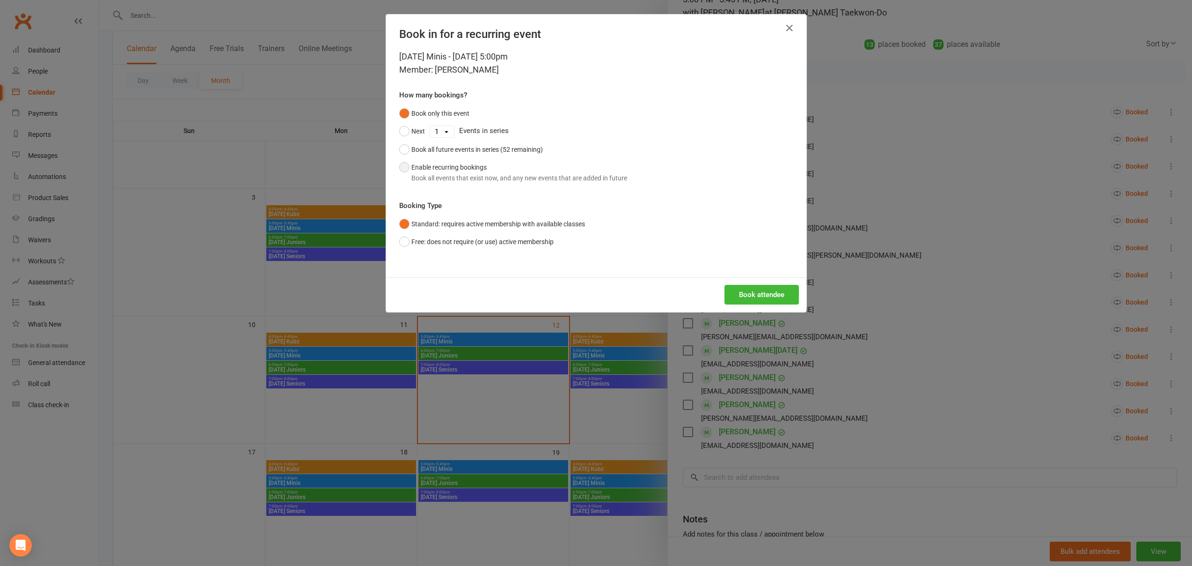
click at [473, 167] on button "Enable recurring bookings Book all events that exist now, and any new events th…" at bounding box center [513, 172] width 228 height 29
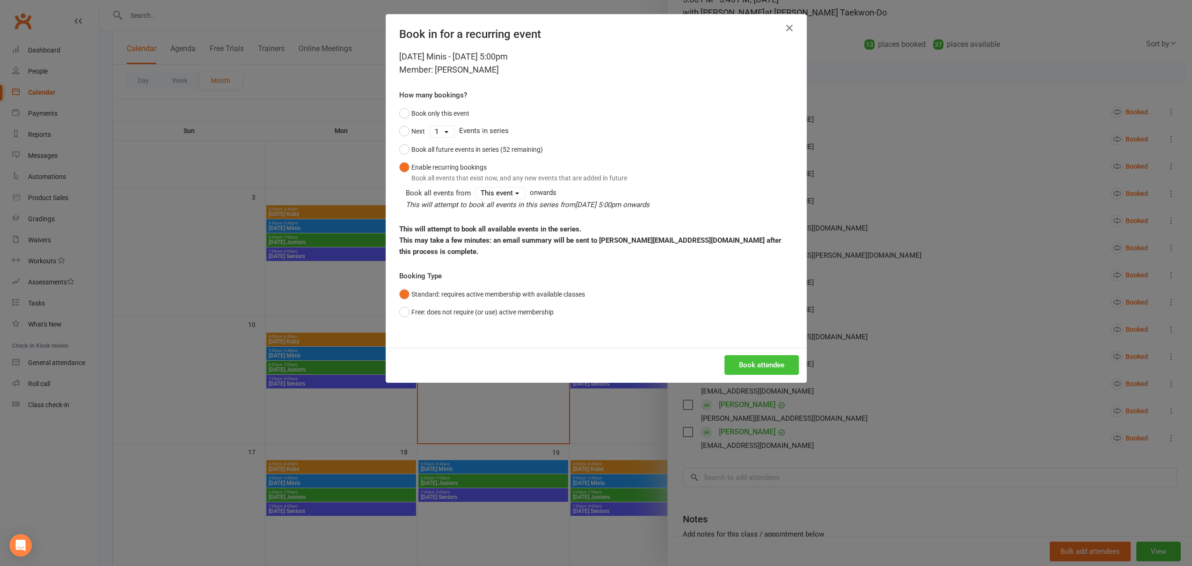
click at [758, 356] on button "Book attendee" at bounding box center [762, 365] width 74 height 20
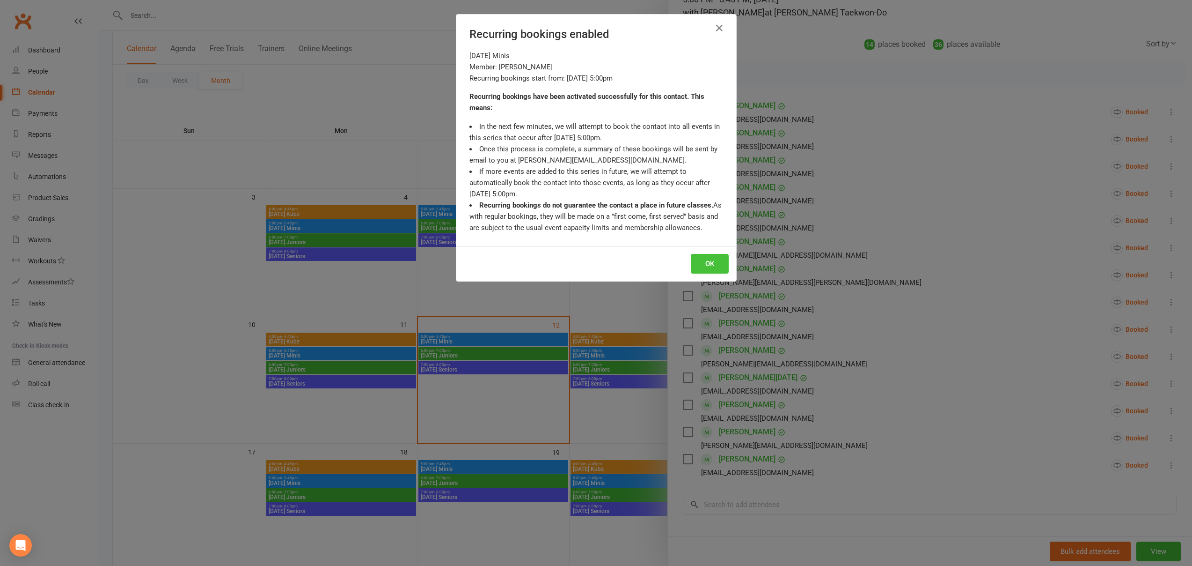
click at [712, 260] on button "OK" at bounding box center [710, 264] width 38 height 20
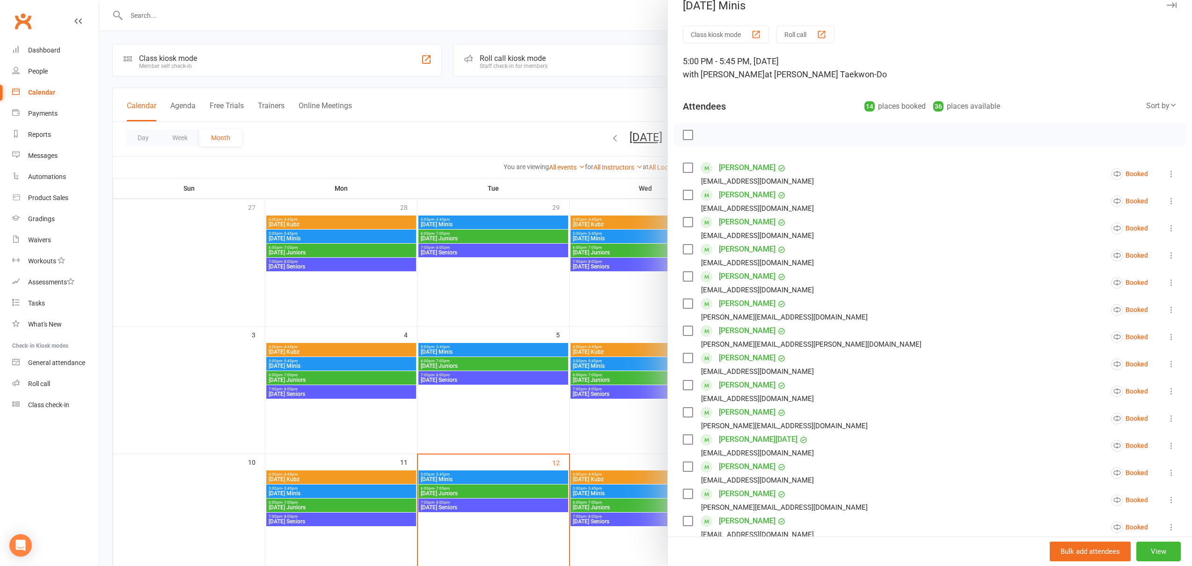
scroll to position [0, 0]
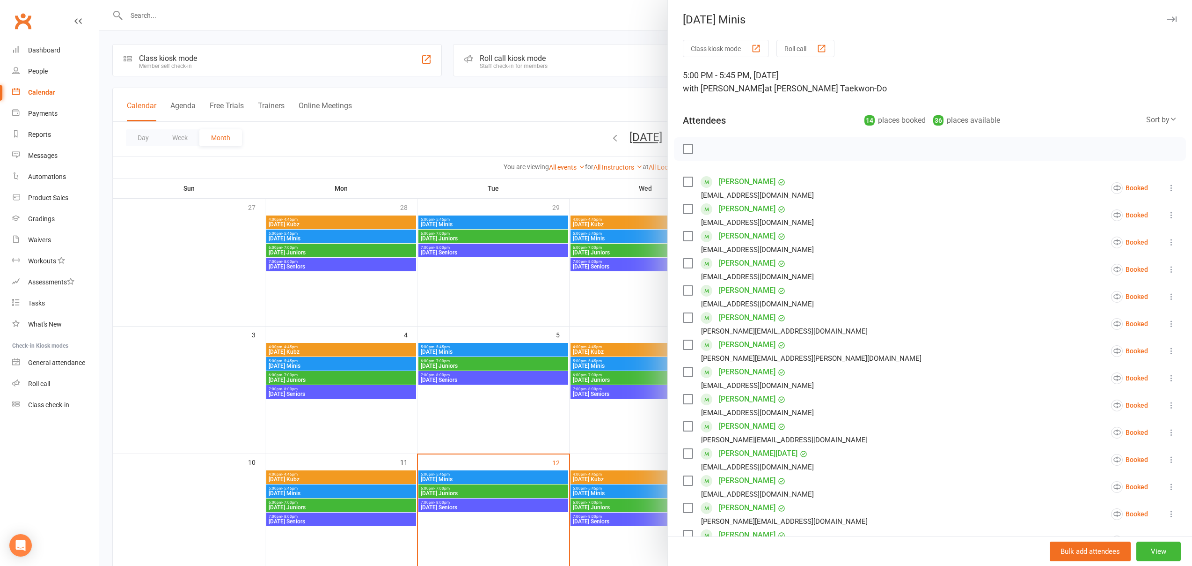
drag, startPoint x: 1170, startPoint y: 17, endPoint x: 1148, endPoint y: 21, distance: 22.2
click at [1169, 17] on icon "button" at bounding box center [1172, 19] width 10 height 6
